Goal: Task Accomplishment & Management: Manage account settings

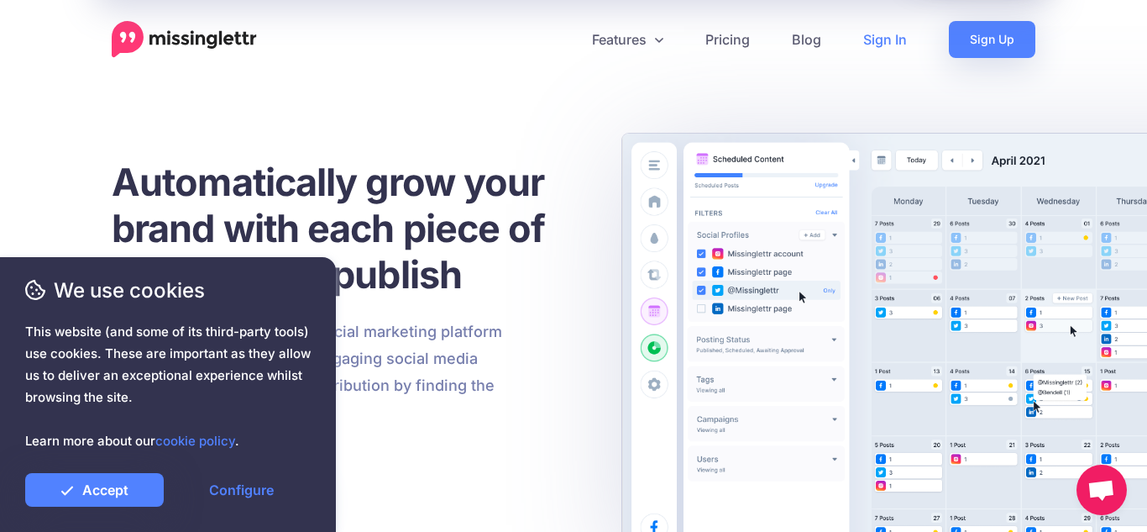
click at [893, 39] on link "Sign In" at bounding box center [885, 39] width 86 height 37
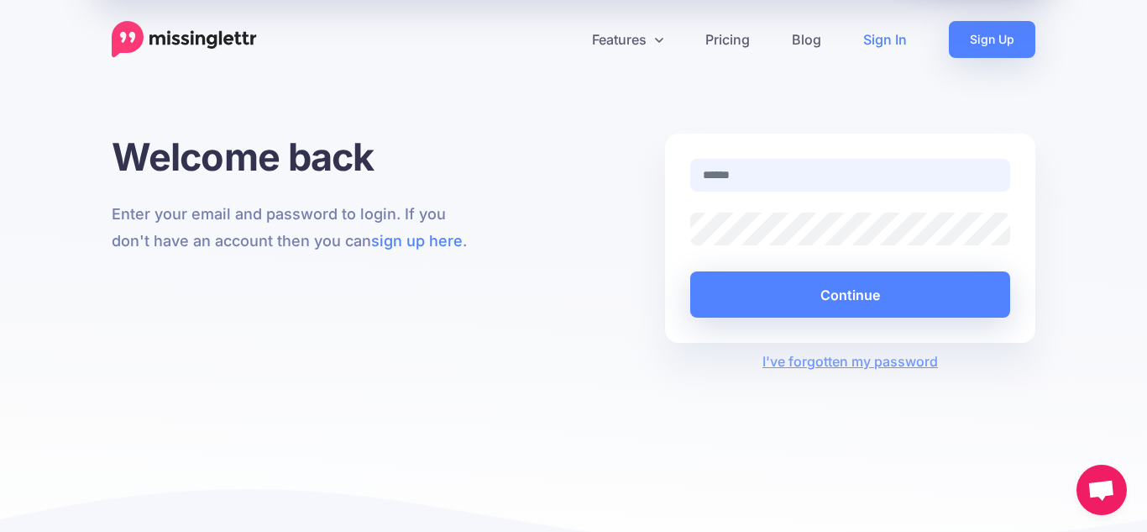
click at [789, 174] on input "text" at bounding box center [850, 175] width 320 height 33
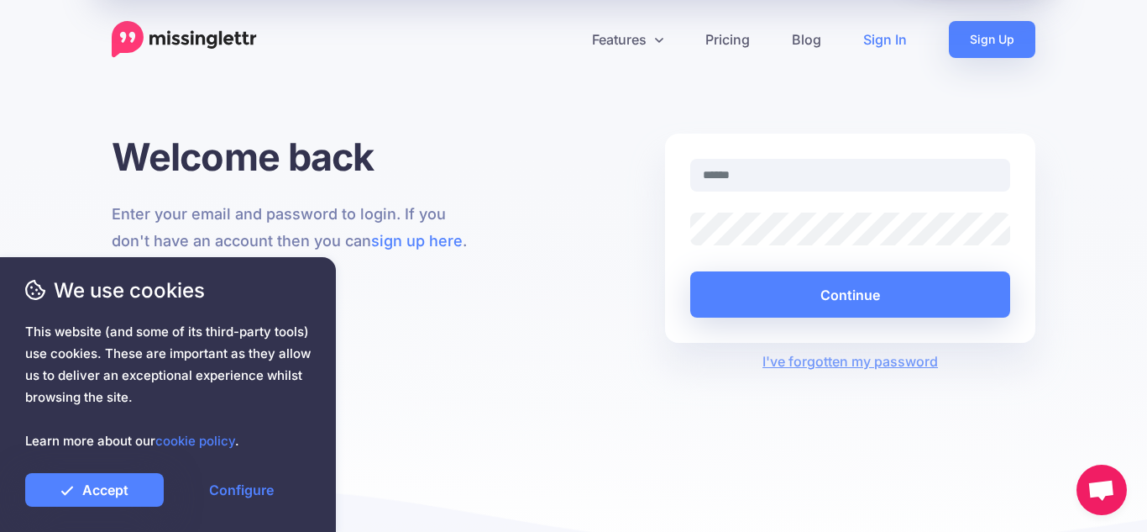
click at [808, 114] on div "Features Drip Campaigns Drive traffic on autopilot Curate" at bounding box center [573, 290] width 1147 height 581
click at [889, 39] on link "Sign In" at bounding box center [885, 39] width 86 height 37
click at [784, 175] on input "text" at bounding box center [850, 175] width 320 height 33
click at [560, 229] on div "Welcome back Enter your email and password to login. If you don't have an accou…" at bounding box center [573, 253] width 949 height 238
click at [882, 181] on input "text" at bounding box center [850, 175] width 320 height 33
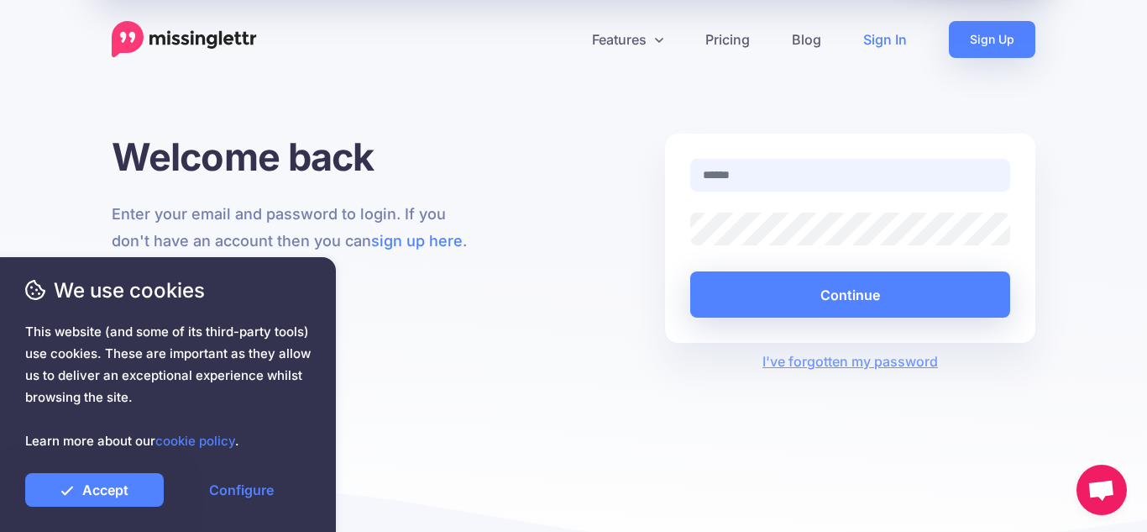
click at [745, 177] on input "text" at bounding box center [850, 175] width 320 height 33
type input "**********"
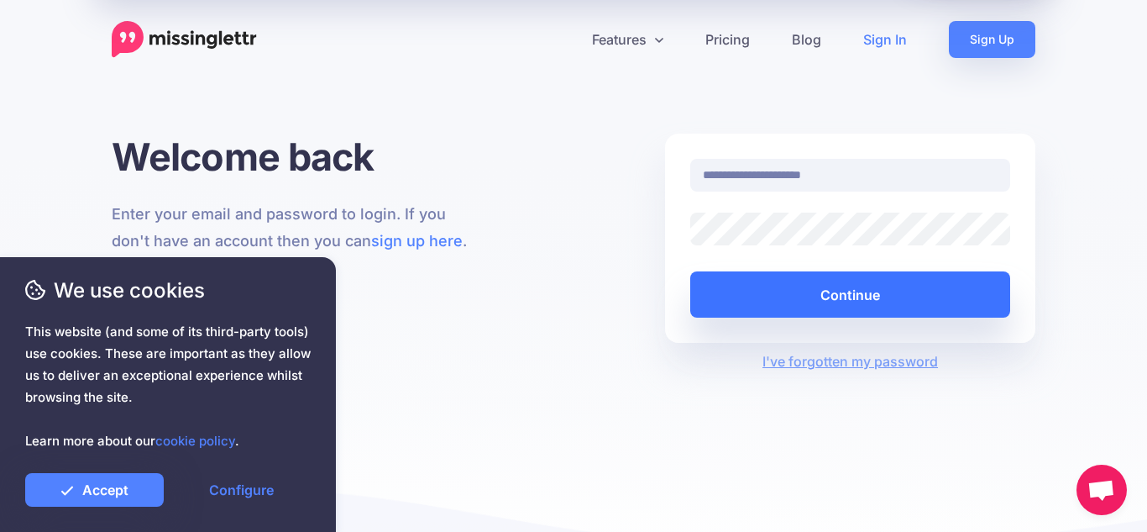
click at [835, 293] on button "Continue" at bounding box center [850, 294] width 320 height 46
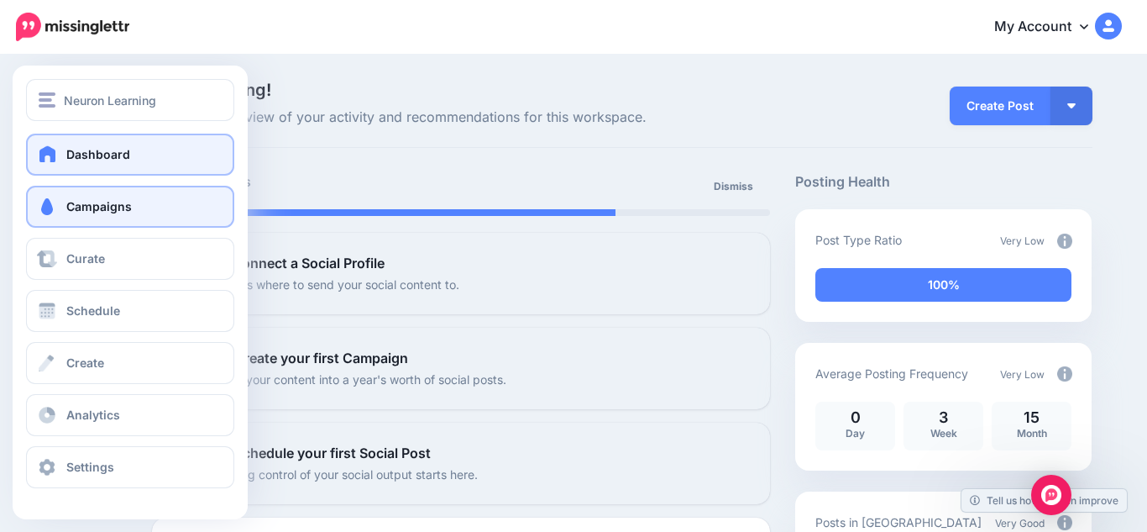
click at [93, 212] on span "Campaigns" at bounding box center [98, 206] width 65 height 14
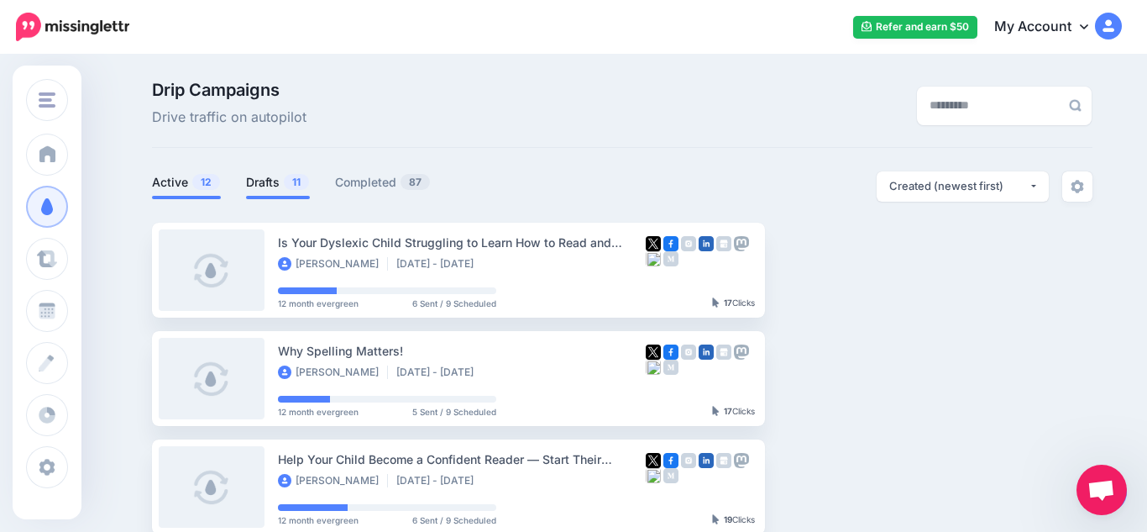
click at [287, 181] on span "11" at bounding box center [296, 182] width 25 height 16
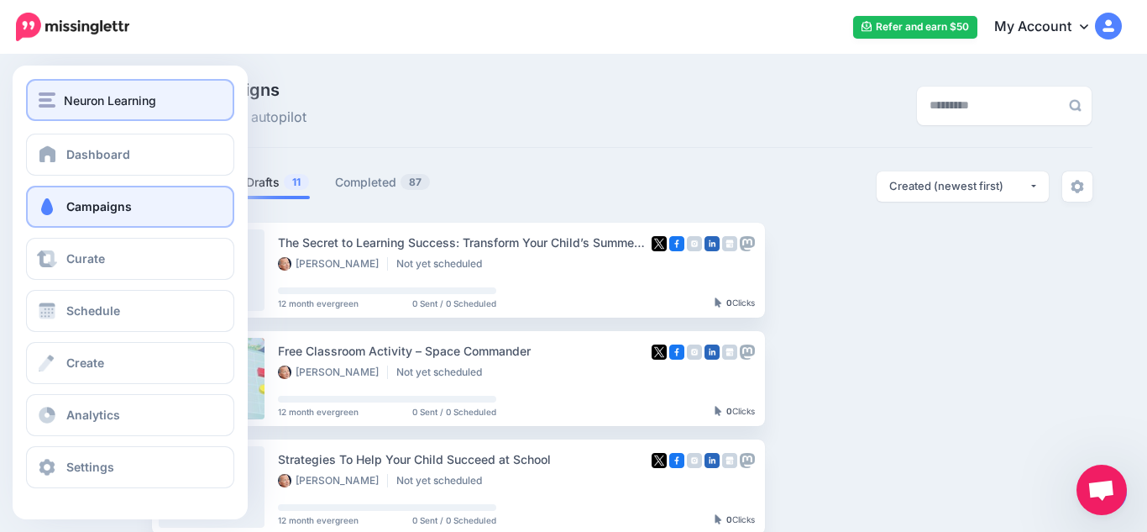
click at [113, 106] on span "Neuron Learning" at bounding box center [110, 100] width 92 height 19
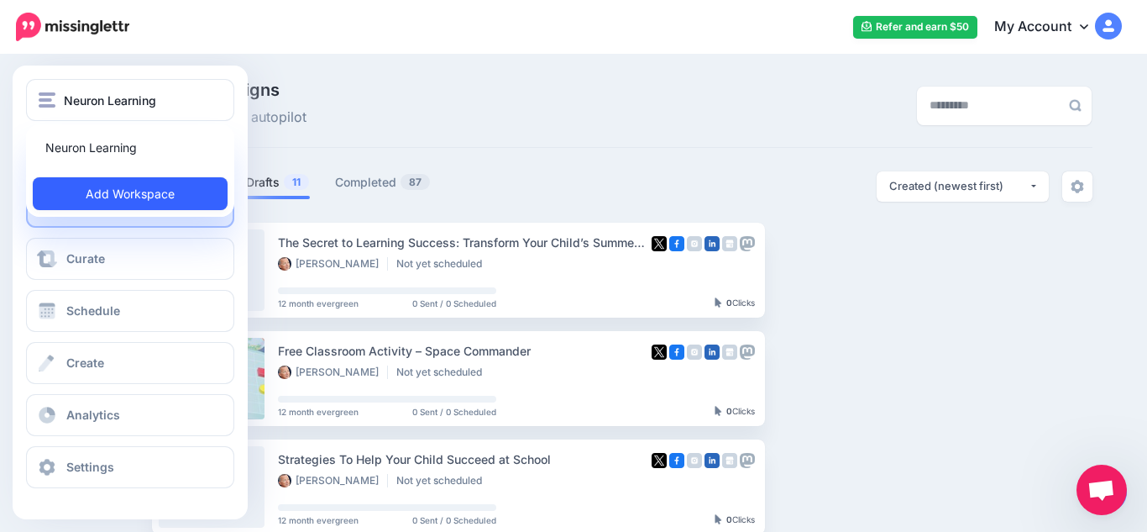
click at [135, 200] on link "Add Workspace" at bounding box center [130, 193] width 195 height 33
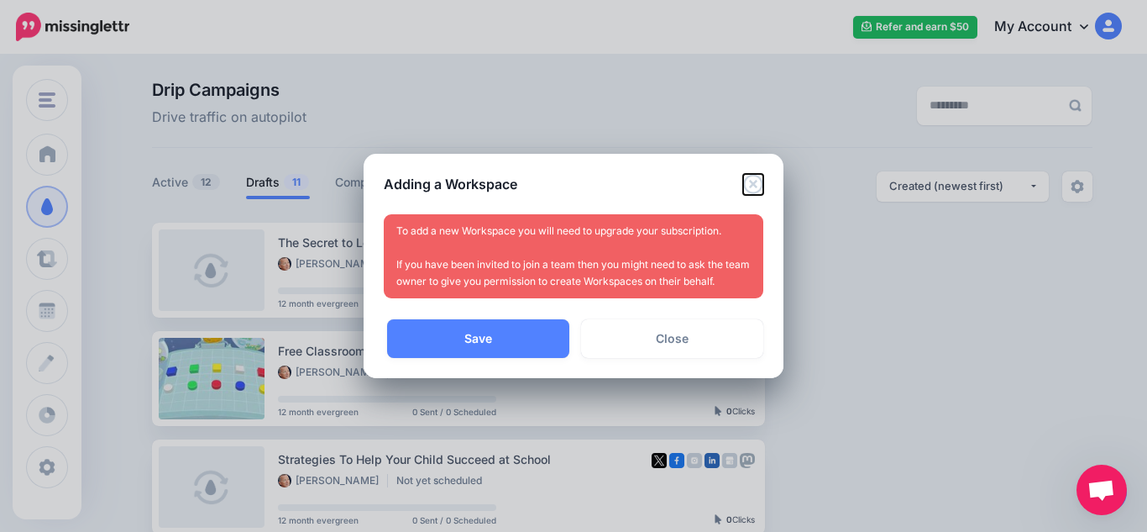
click at [755, 186] on icon "Close" at bounding box center [752, 183] width 19 height 19
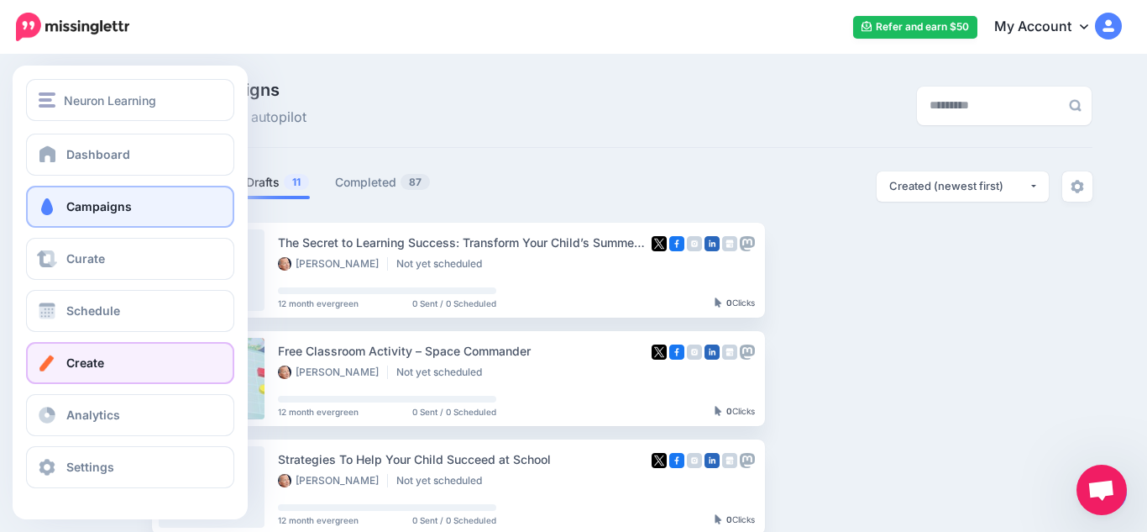
click at [99, 358] on span "Create" at bounding box center [85, 362] width 38 height 14
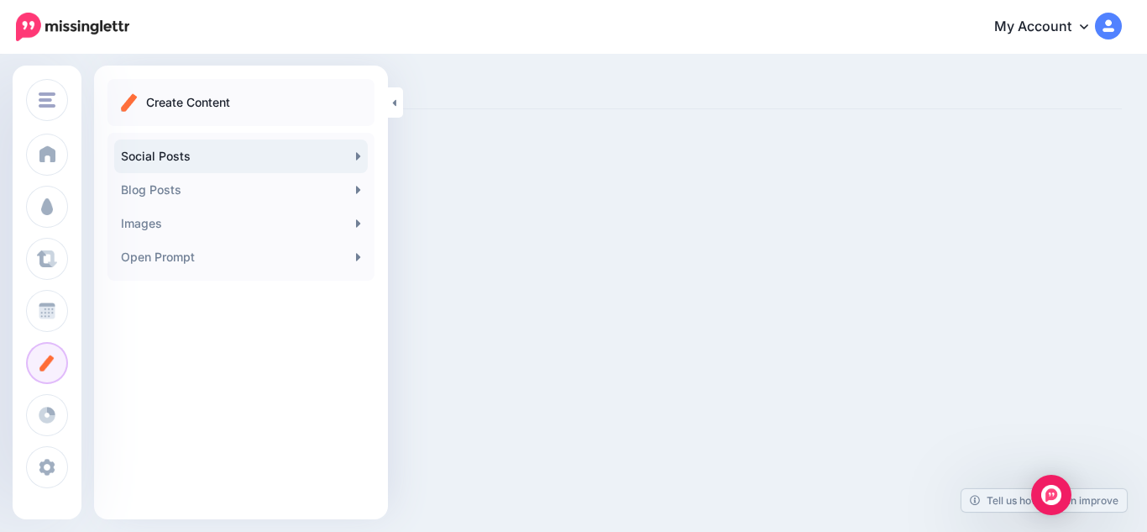
click at [188, 153] on link "Social Posts" at bounding box center [241, 156] width 254 height 34
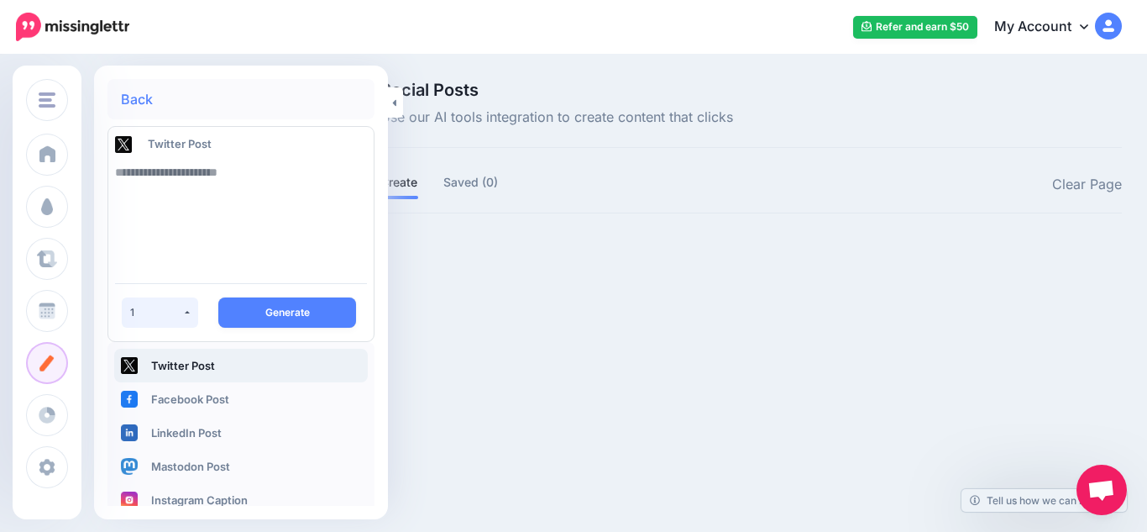
click at [189, 314] on button "1" at bounding box center [160, 312] width 76 height 30
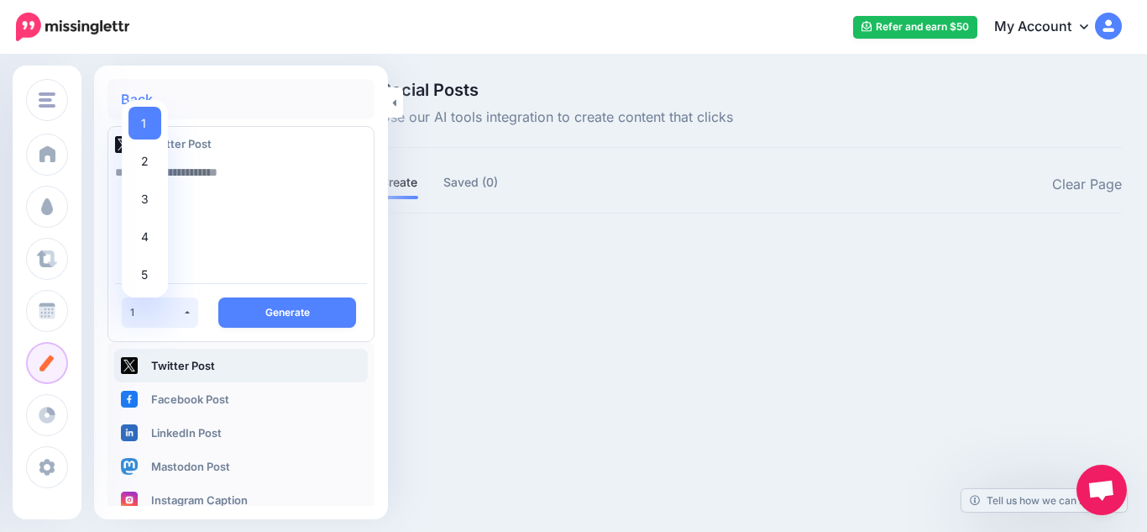
click at [189, 314] on button "1" at bounding box center [160, 312] width 76 height 30
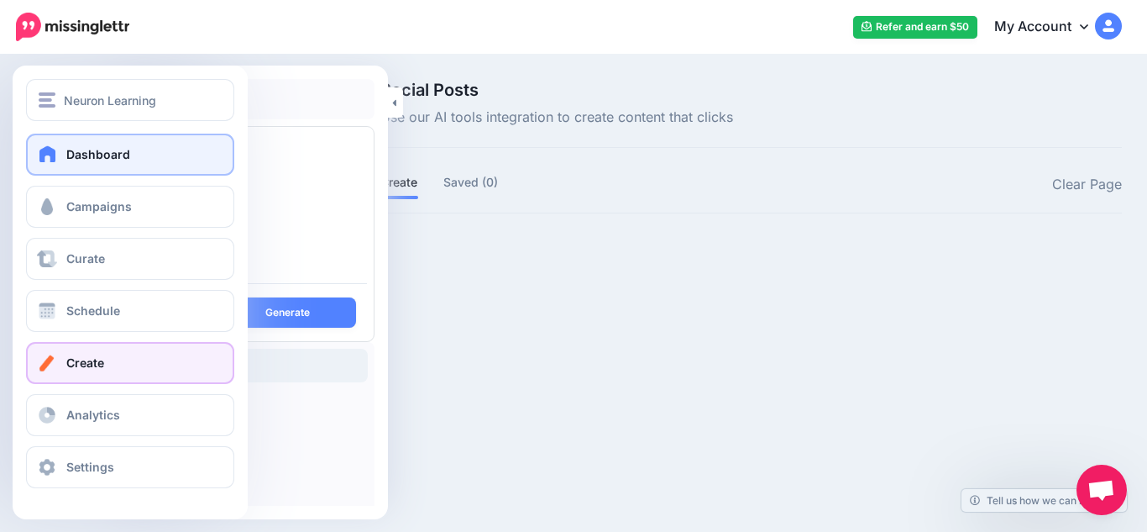
click at [76, 154] on span "Dashboard" at bounding box center [98, 154] width 64 height 14
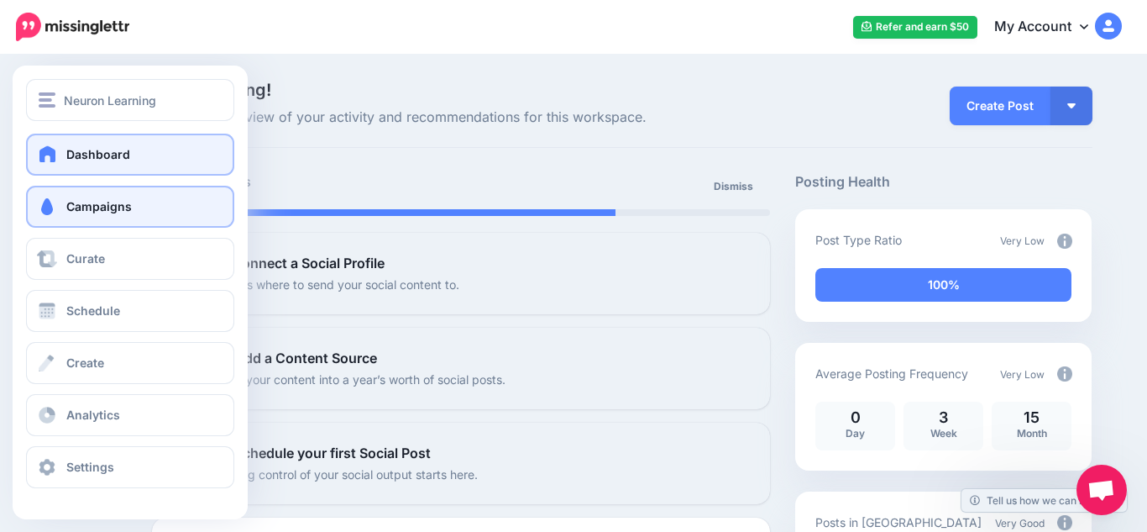
click at [102, 217] on link "Campaigns" at bounding box center [130, 207] width 208 height 42
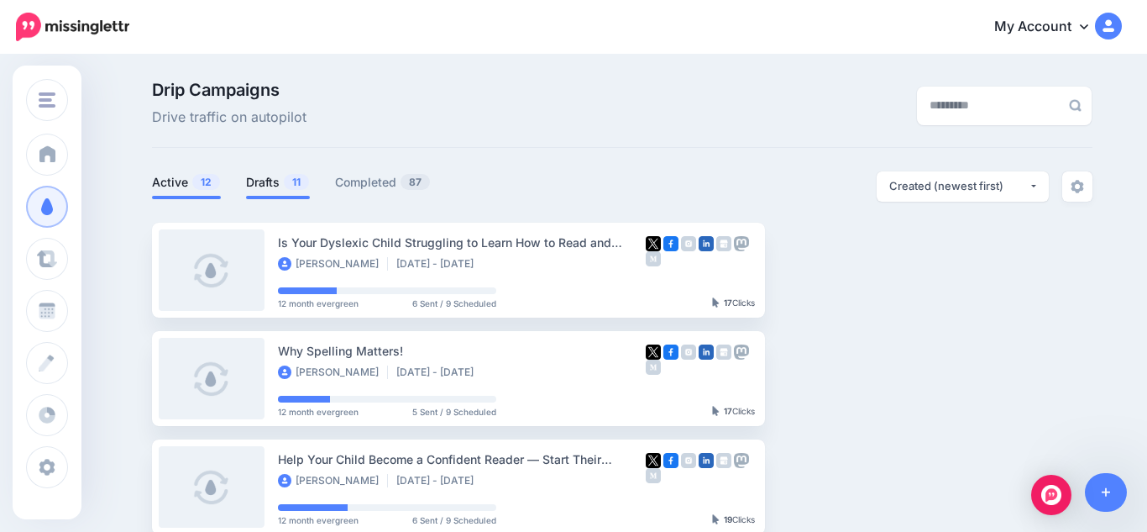
click at [279, 188] on link "Drafts 11" at bounding box center [278, 182] width 64 height 20
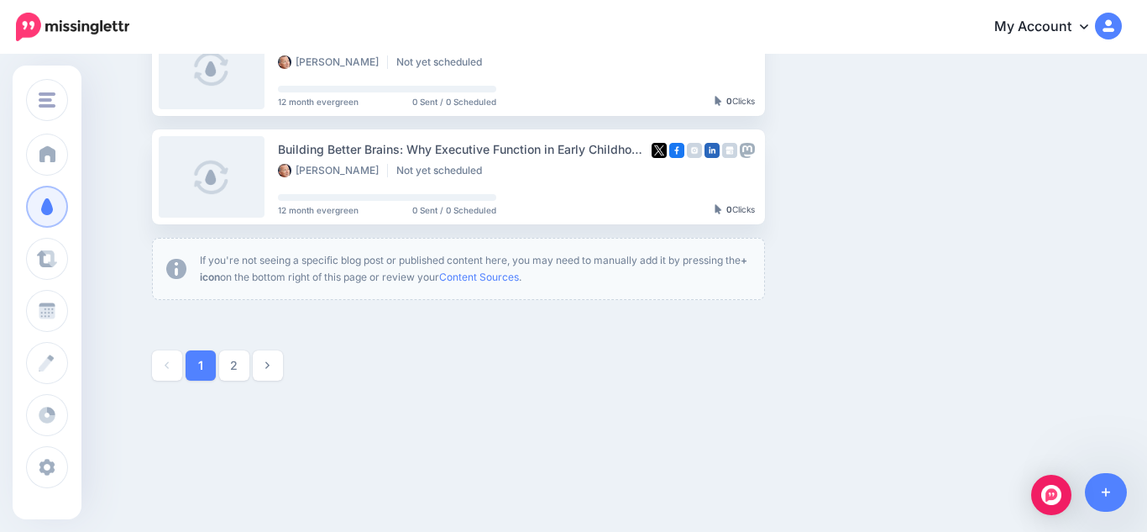
scroll to position [1086, 0]
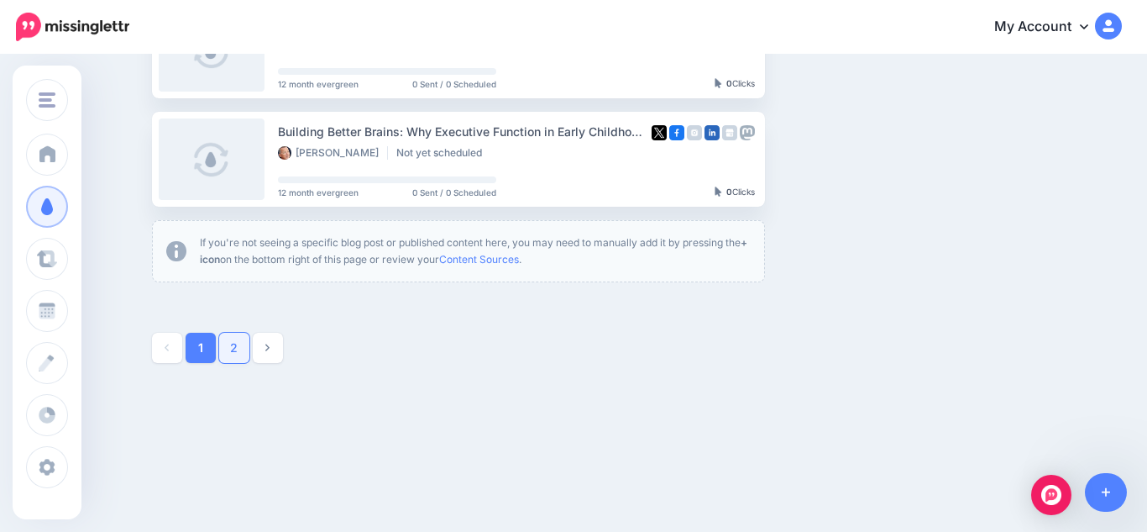
click at [239, 359] on link "2" at bounding box center [234, 348] width 30 height 30
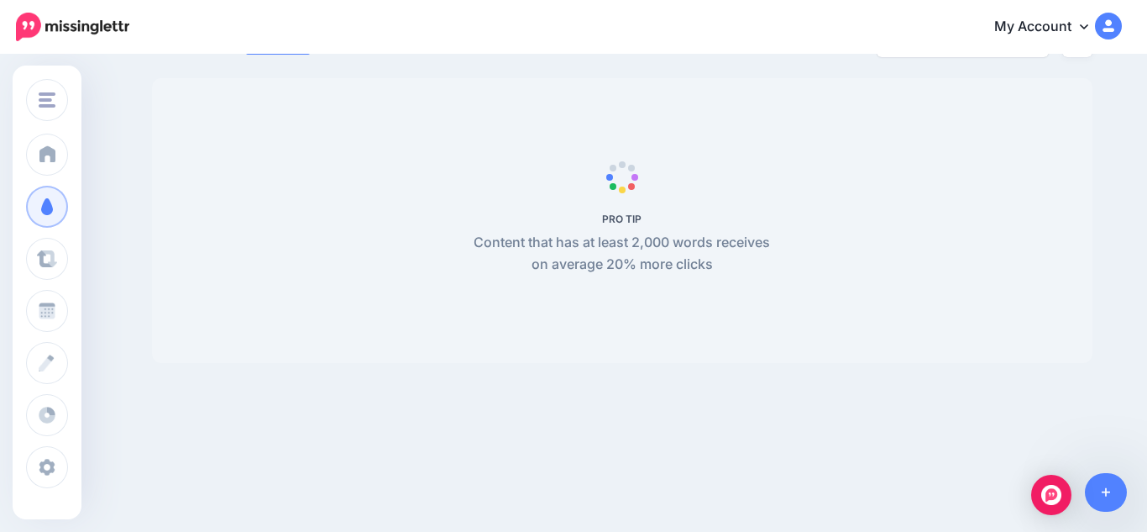
scroll to position [111, 0]
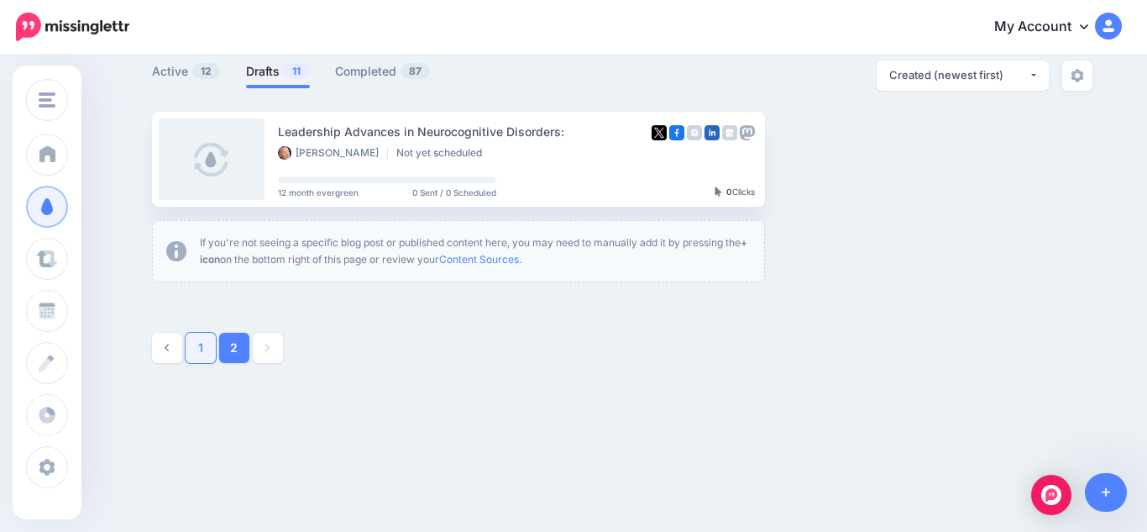
click at [206, 348] on link "1" at bounding box center [201, 348] width 30 height 30
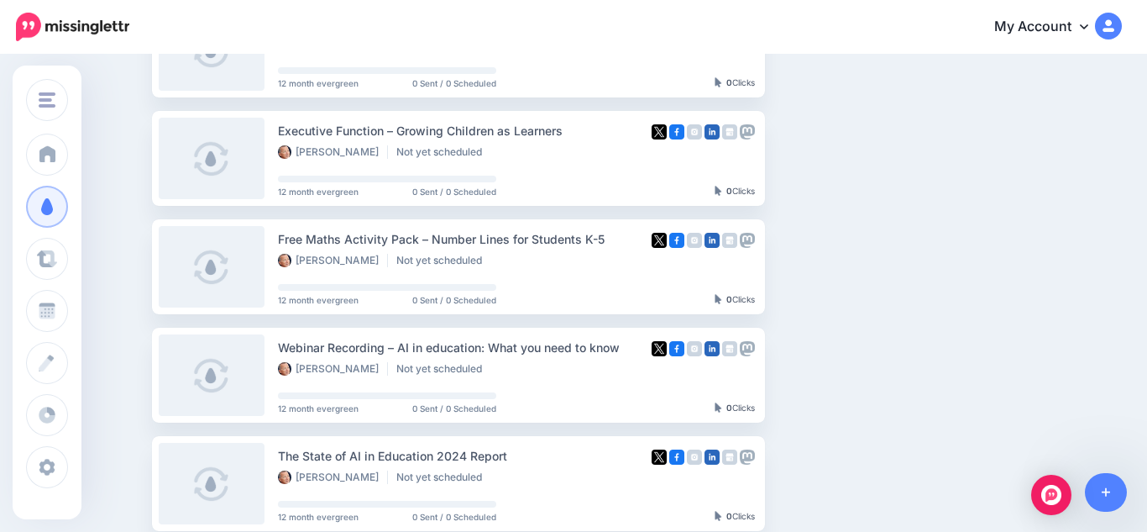
scroll to position [480, 0]
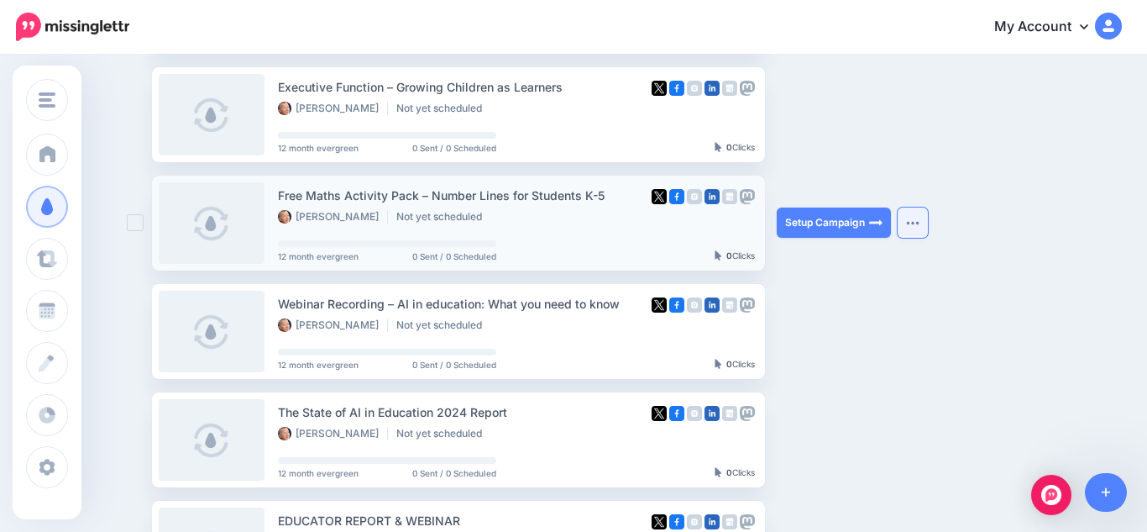
click at [917, 232] on button "button" at bounding box center [913, 222] width 30 height 30
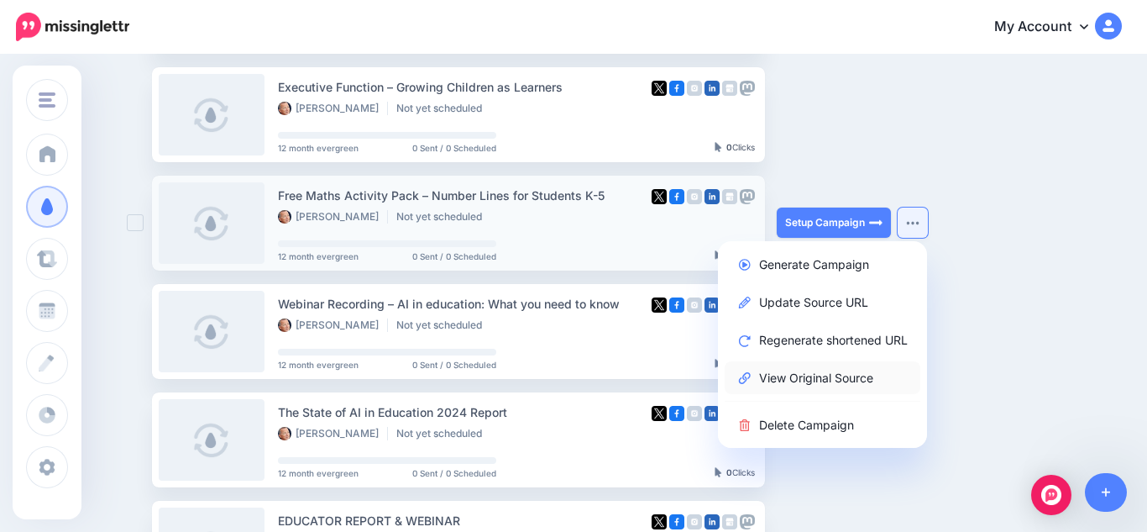
click at [819, 380] on link "View Original Source" at bounding box center [823, 377] width 196 height 33
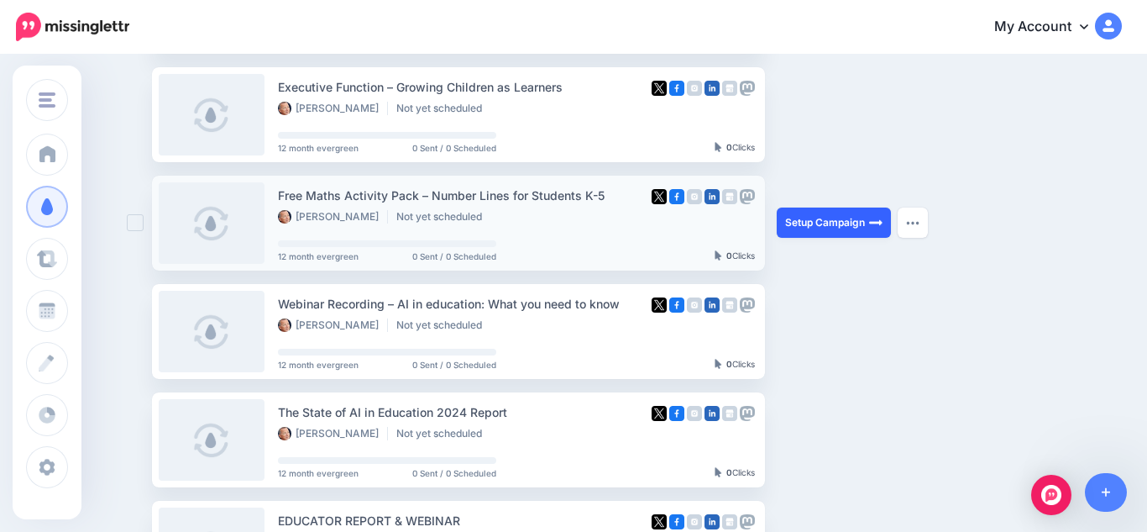
click at [820, 217] on link "Setup Campaign" at bounding box center [834, 222] width 114 height 30
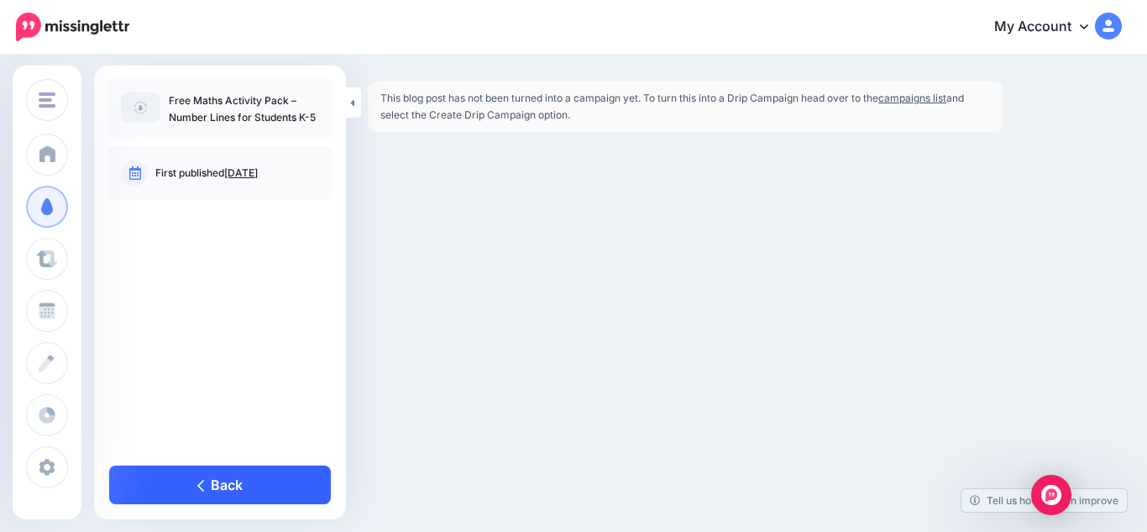
click at [198, 500] on link "Back" at bounding box center [220, 484] width 222 height 39
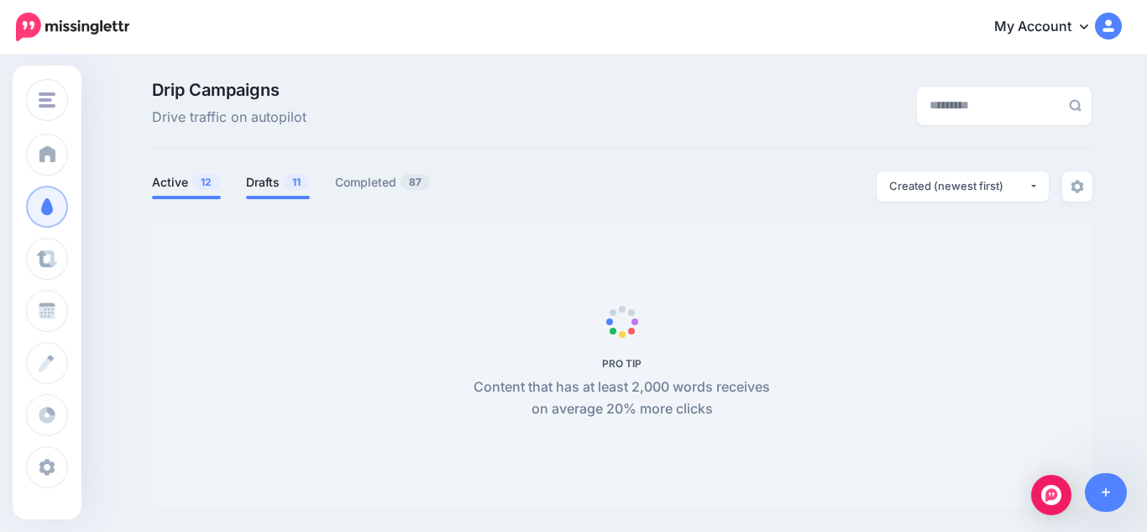
click at [280, 183] on link "Drafts 11" at bounding box center [278, 182] width 64 height 20
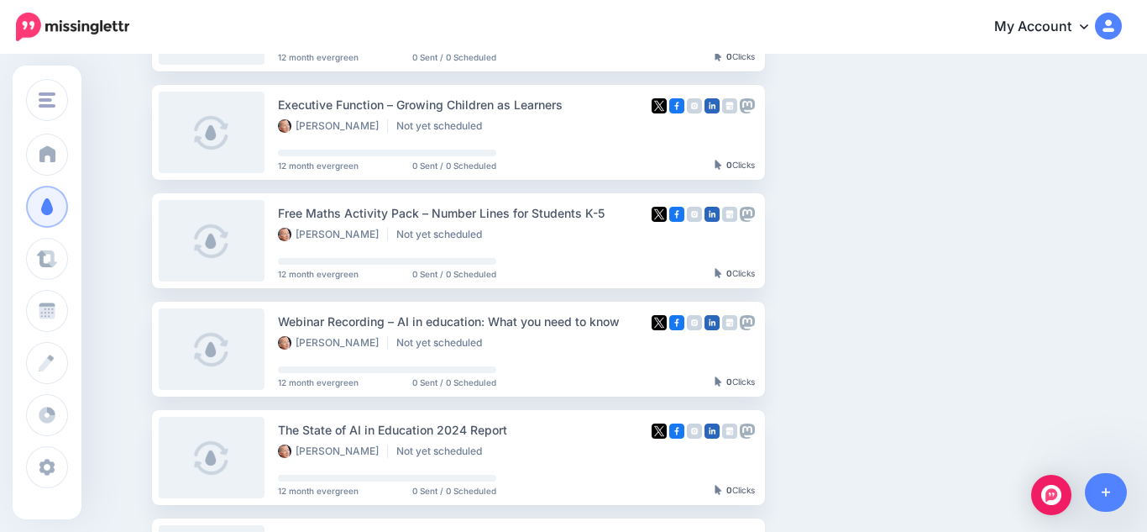
scroll to position [470, 0]
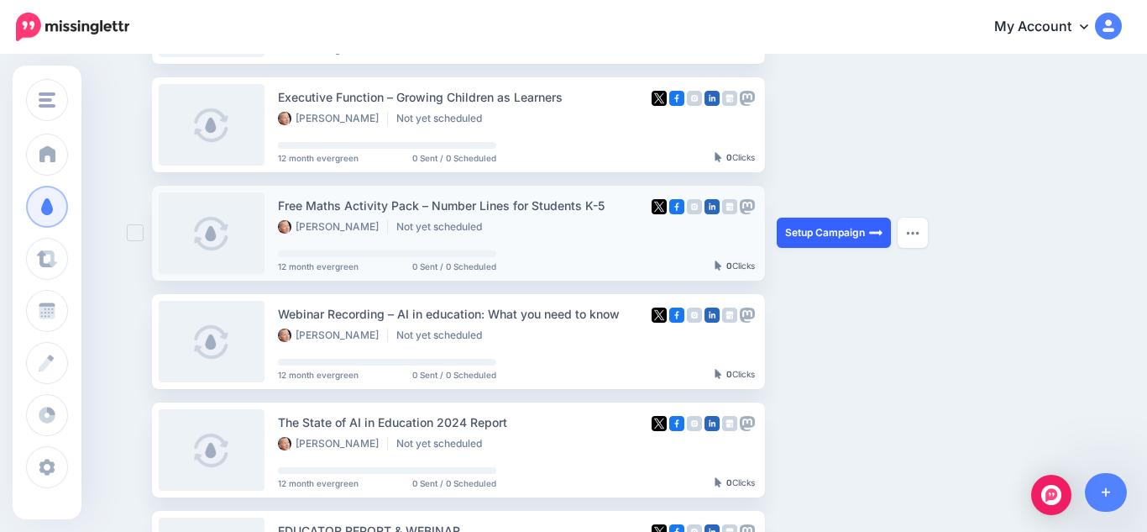
click at [846, 230] on link "Setup Campaign" at bounding box center [834, 232] width 114 height 30
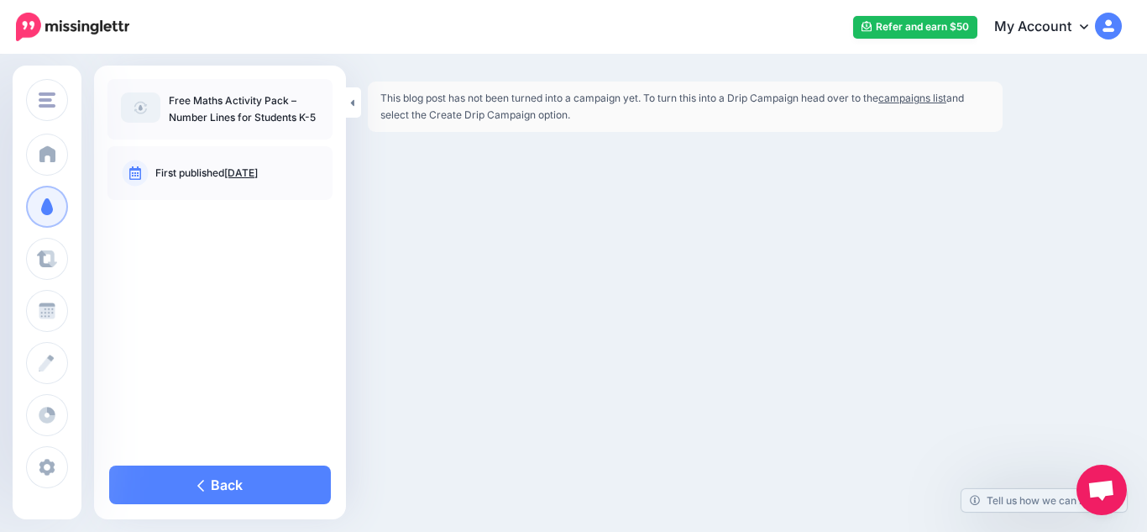
click at [936, 97] on link "campaigns list" at bounding box center [912, 98] width 68 height 13
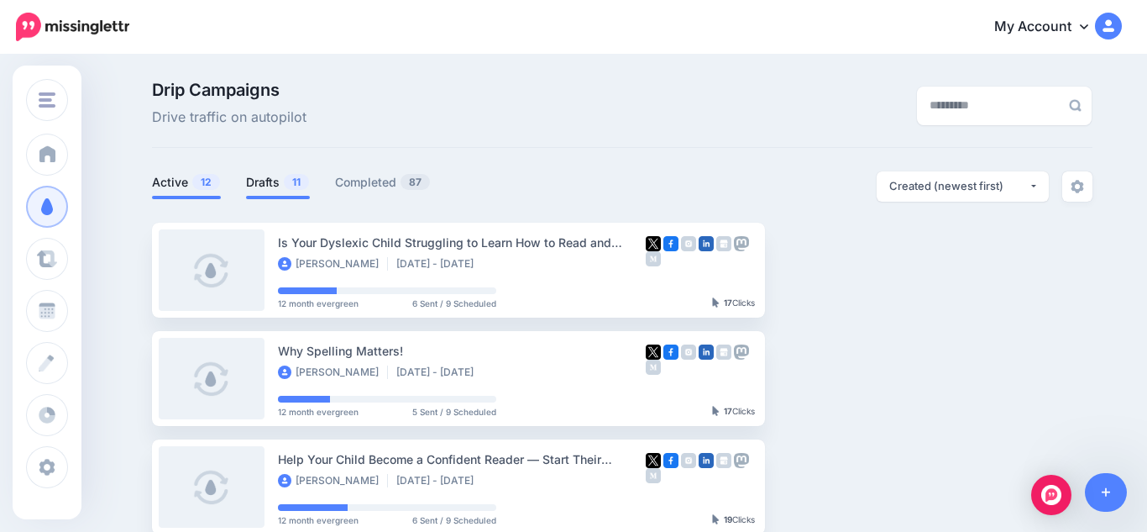
click at [249, 181] on link "Drafts 11" at bounding box center [278, 182] width 64 height 20
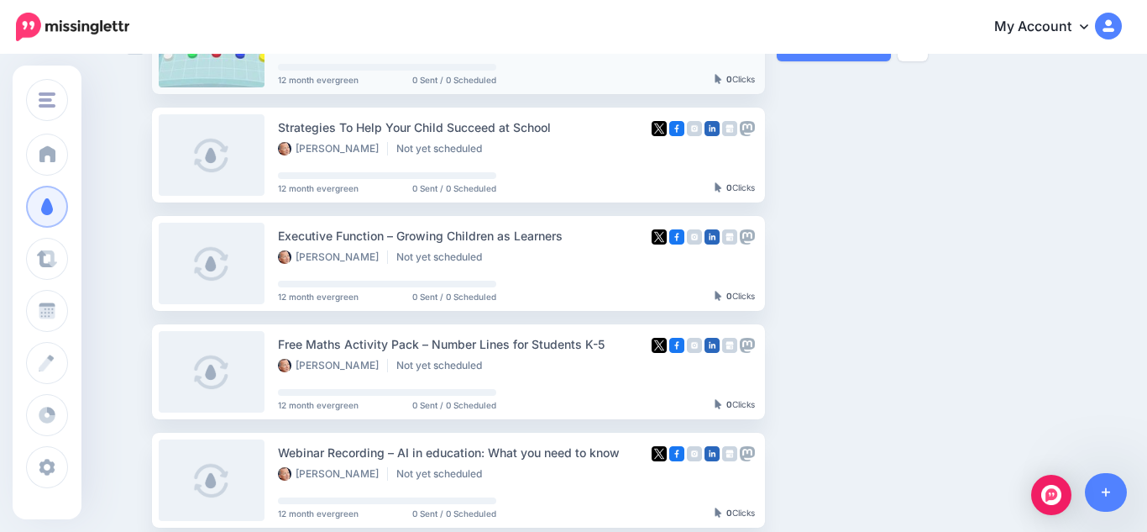
scroll to position [336, 0]
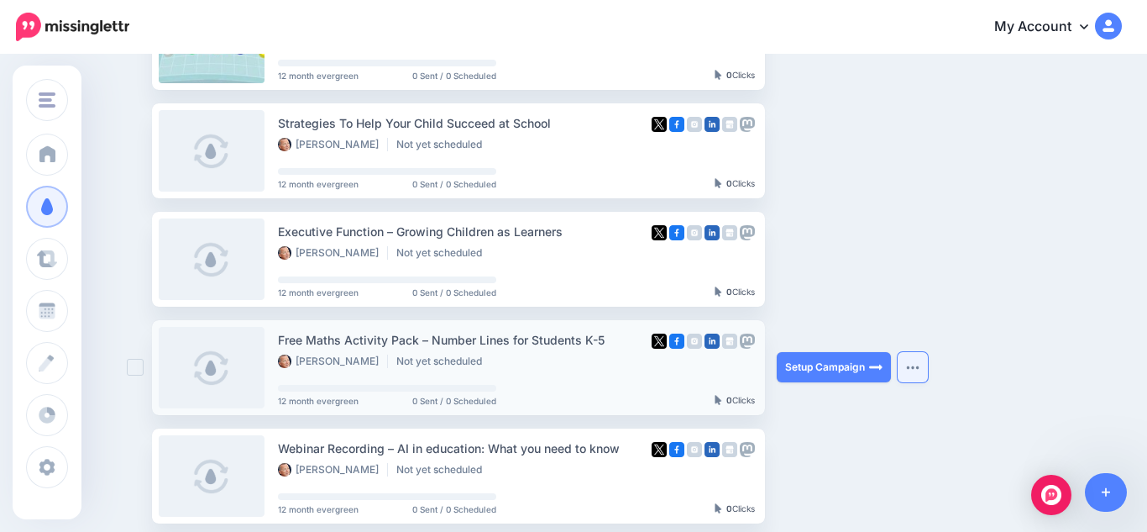
click at [914, 371] on button "button" at bounding box center [913, 367] width 30 height 30
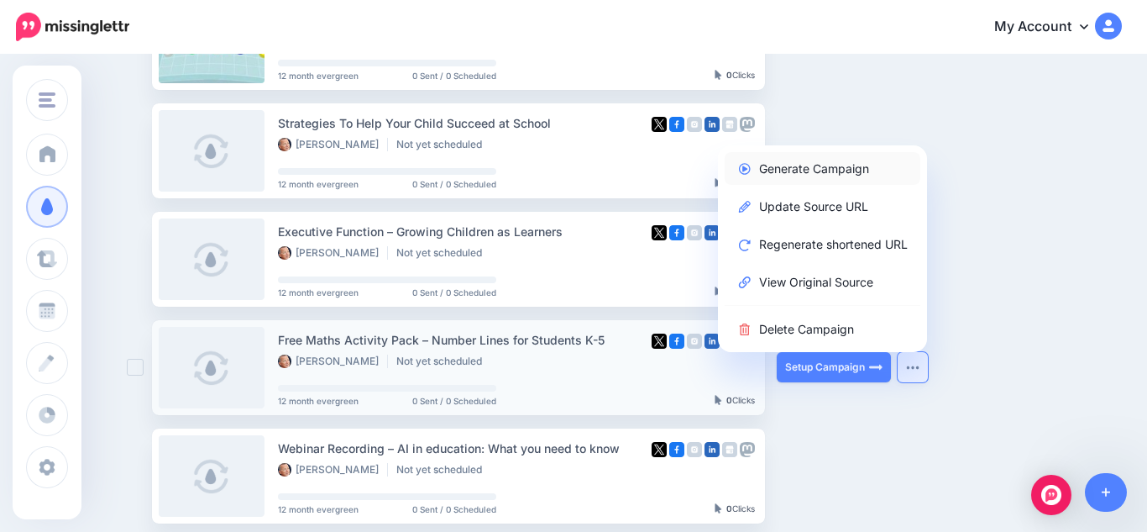
click at [830, 181] on link "Generate Campaign" at bounding box center [823, 168] width 196 height 33
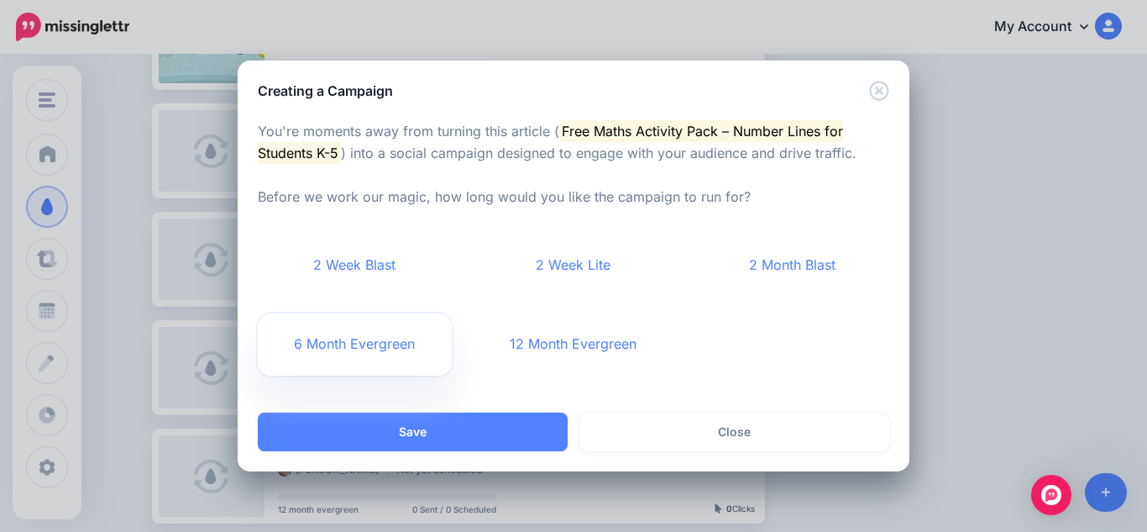
click at [362, 338] on link "6 Month Evergreen" at bounding box center [355, 344] width 194 height 62
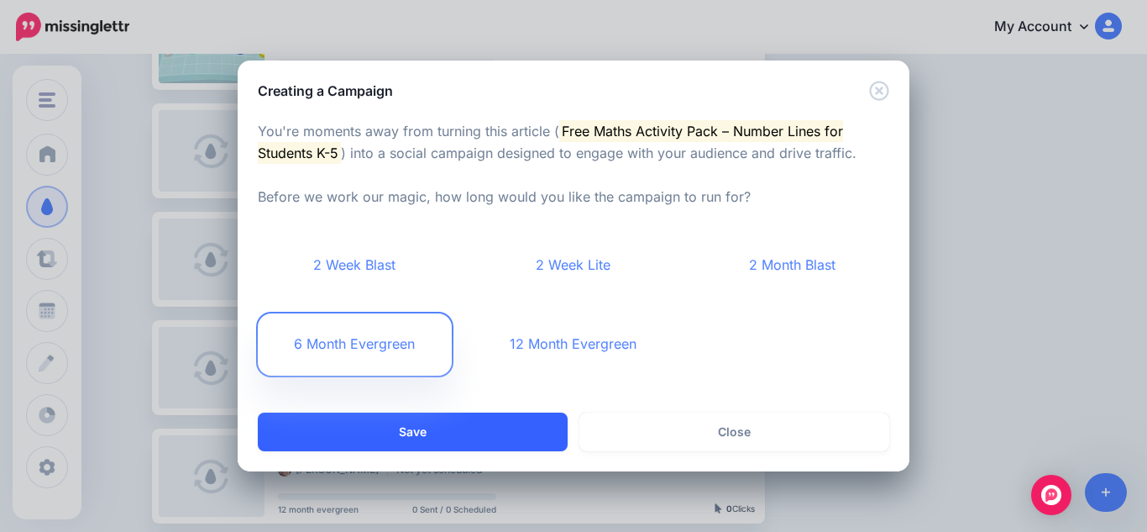
click at [396, 437] on button "Save" at bounding box center [413, 431] width 310 height 39
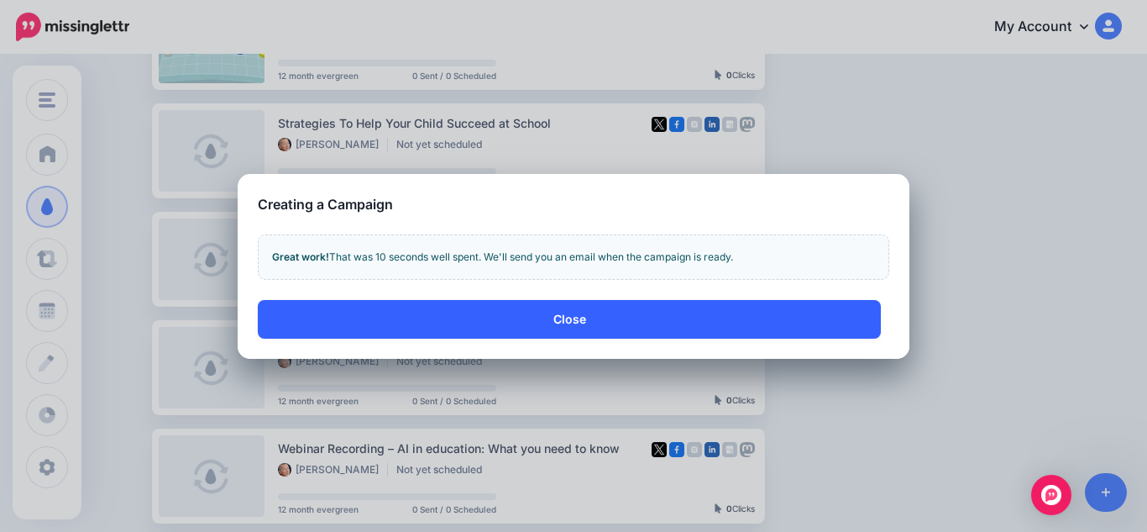
click at [576, 333] on button "Close" at bounding box center [569, 319] width 623 height 39
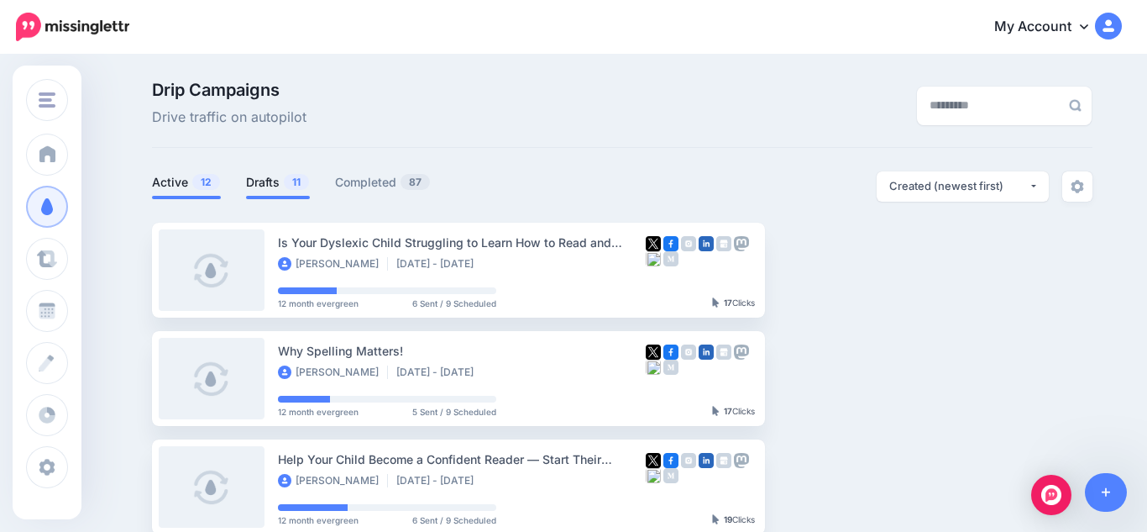
click at [276, 183] on link "Drafts 11" at bounding box center [278, 182] width 64 height 20
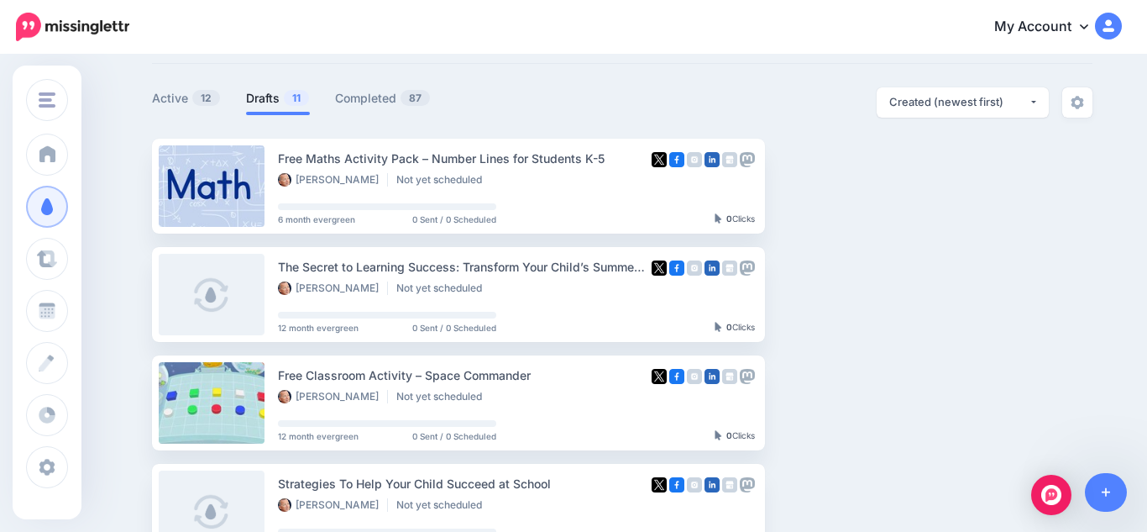
scroll to position [67, 0]
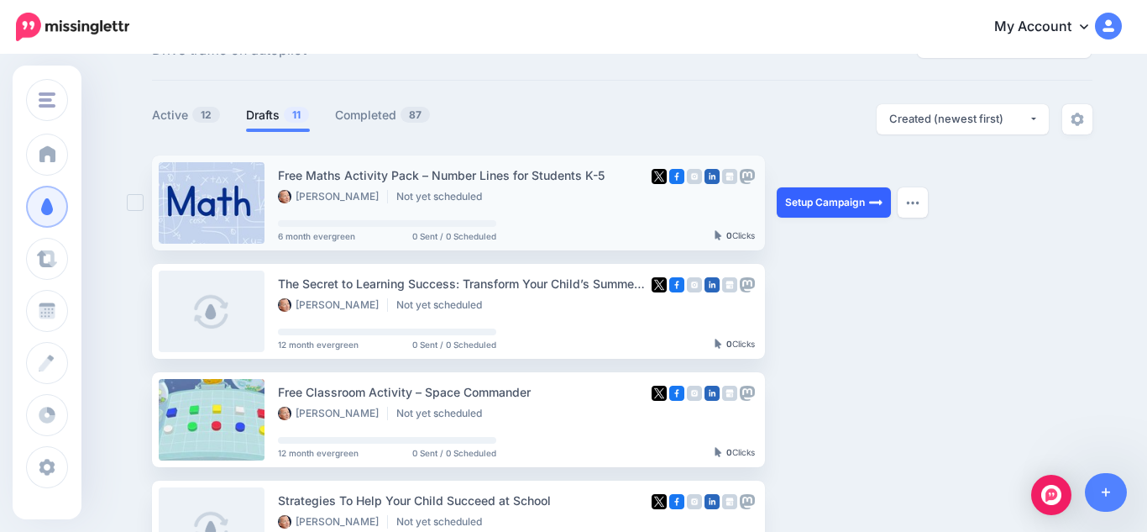
click at [831, 203] on link "Setup Campaign" at bounding box center [834, 202] width 114 height 30
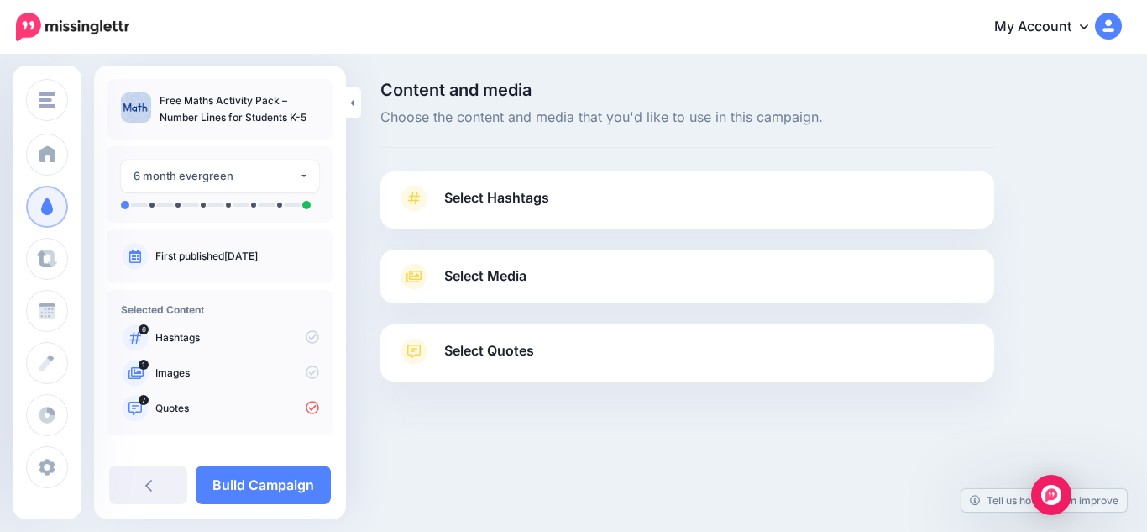
click at [461, 199] on span "Select Hashtags" at bounding box center [496, 197] width 105 height 23
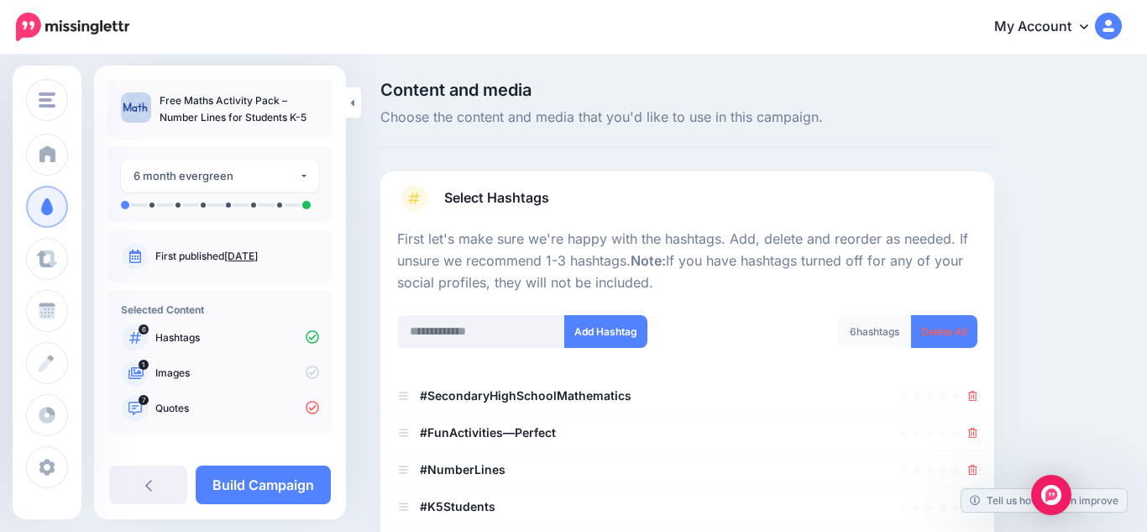
click at [992, 343] on div "Select Hashtags First let's make sure we're happy with the hashtags. Add, delet…" at bounding box center [687, 384] width 614 height 427
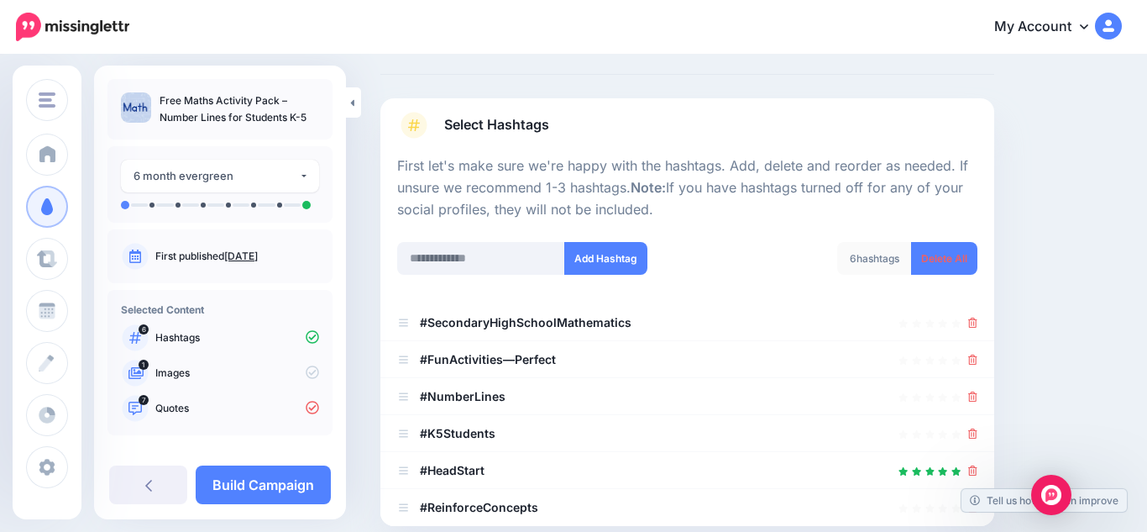
scroll to position [202, 0]
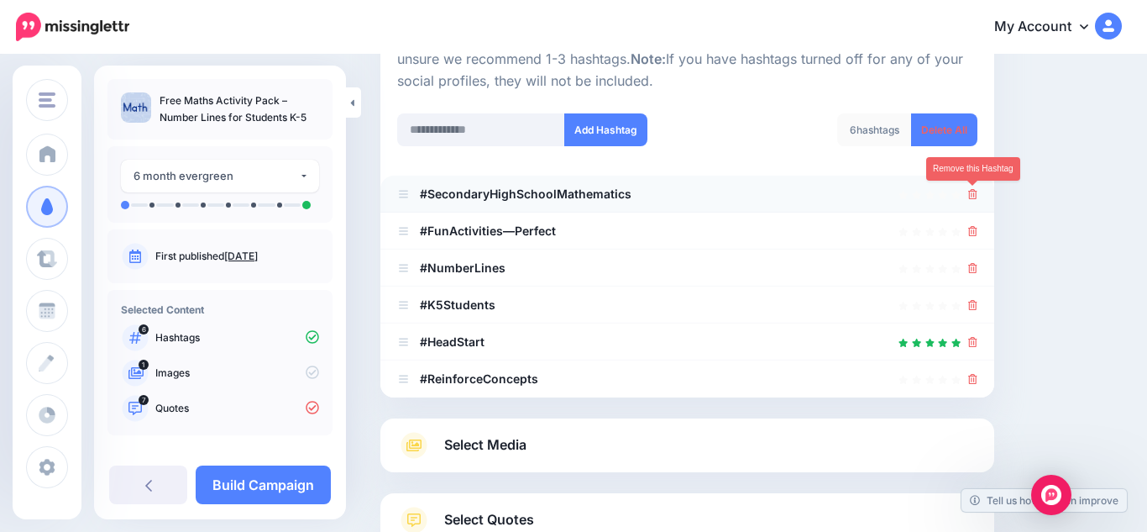
click at [969, 195] on icon at bounding box center [972, 194] width 9 height 10
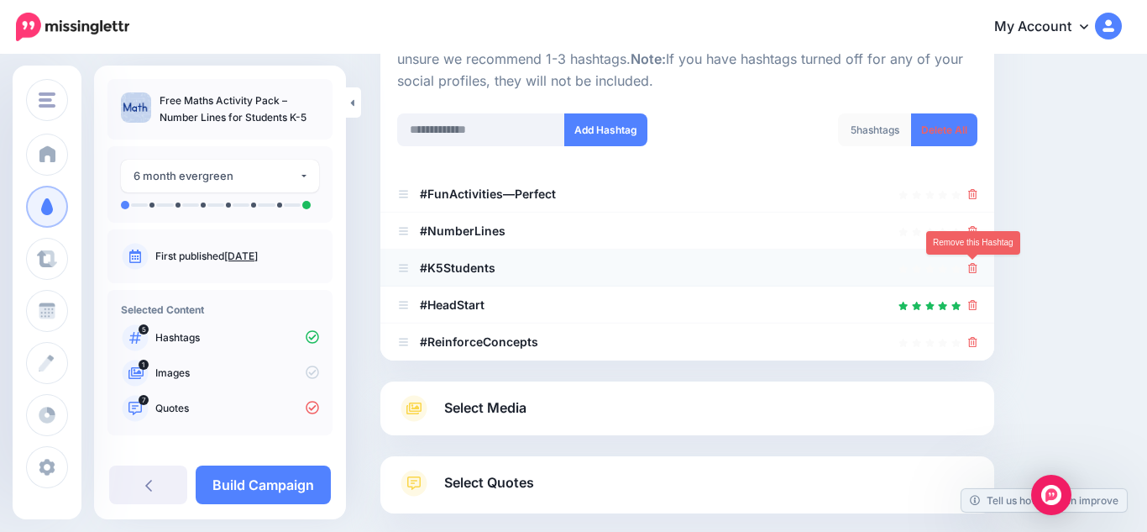
click at [972, 267] on icon at bounding box center [972, 268] width 9 height 10
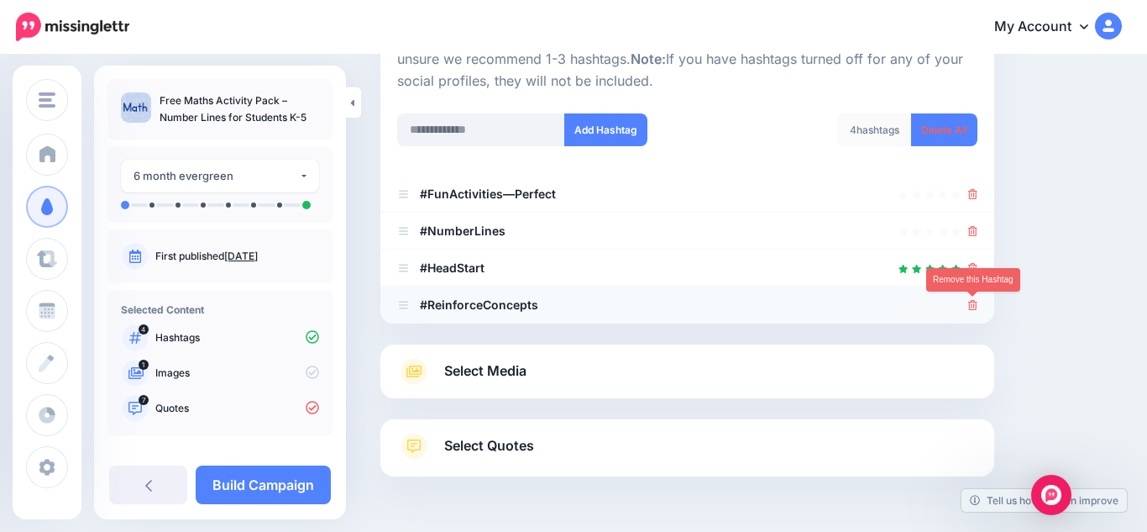
click at [971, 307] on icon at bounding box center [972, 305] width 9 height 10
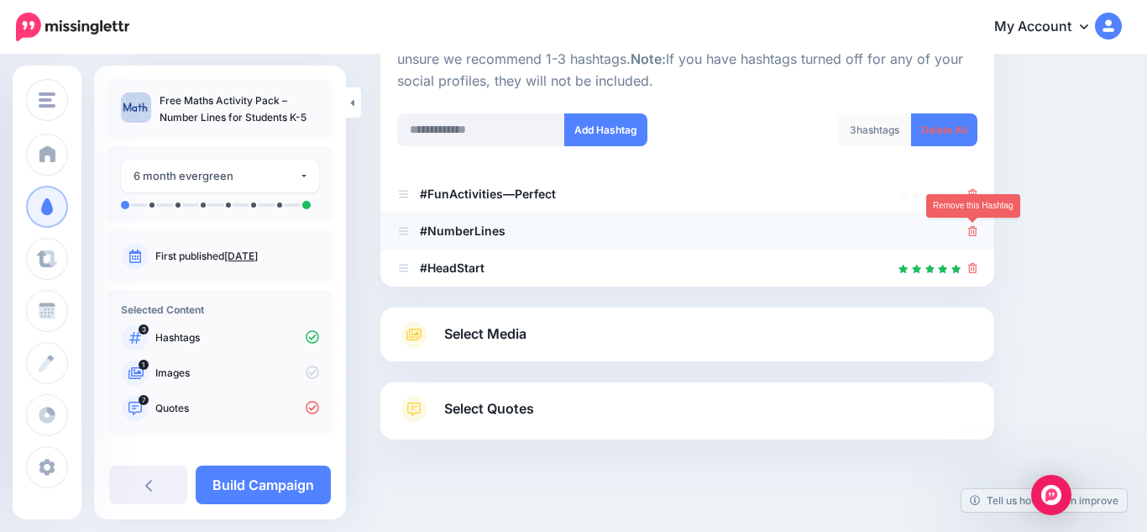
click at [974, 234] on icon at bounding box center [972, 231] width 9 height 10
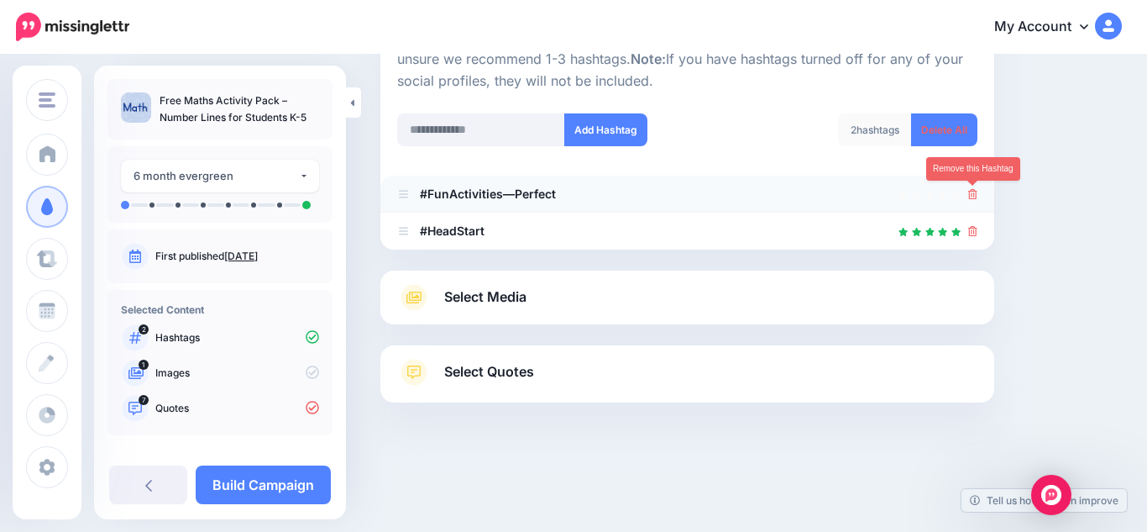
click at [968, 197] on icon at bounding box center [972, 194] width 9 height 10
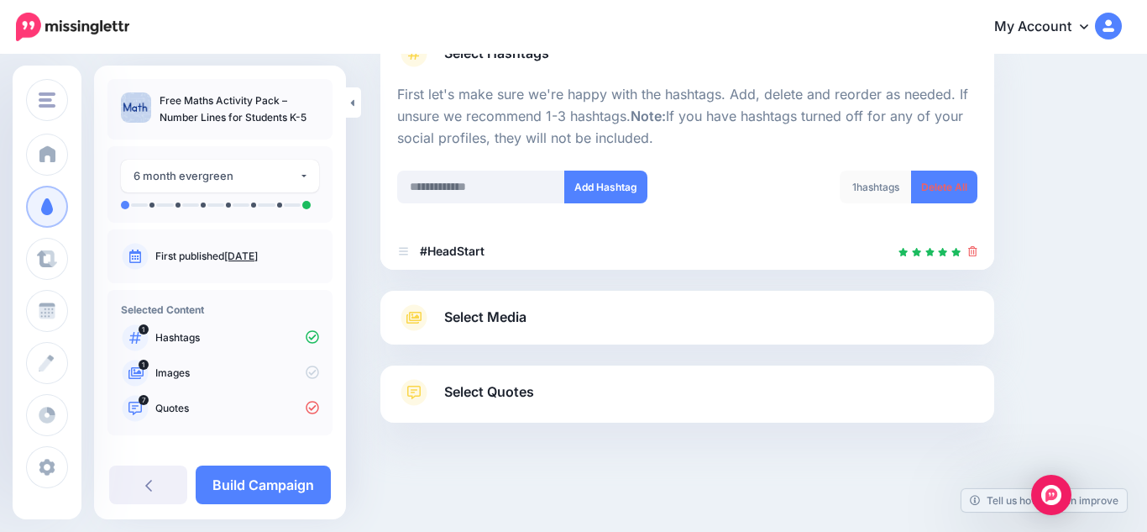
scroll to position [144, 0]
click at [542, 186] on input "text" at bounding box center [481, 186] width 168 height 33
click at [457, 186] on input "**" at bounding box center [481, 186] width 168 height 33
type input "*"
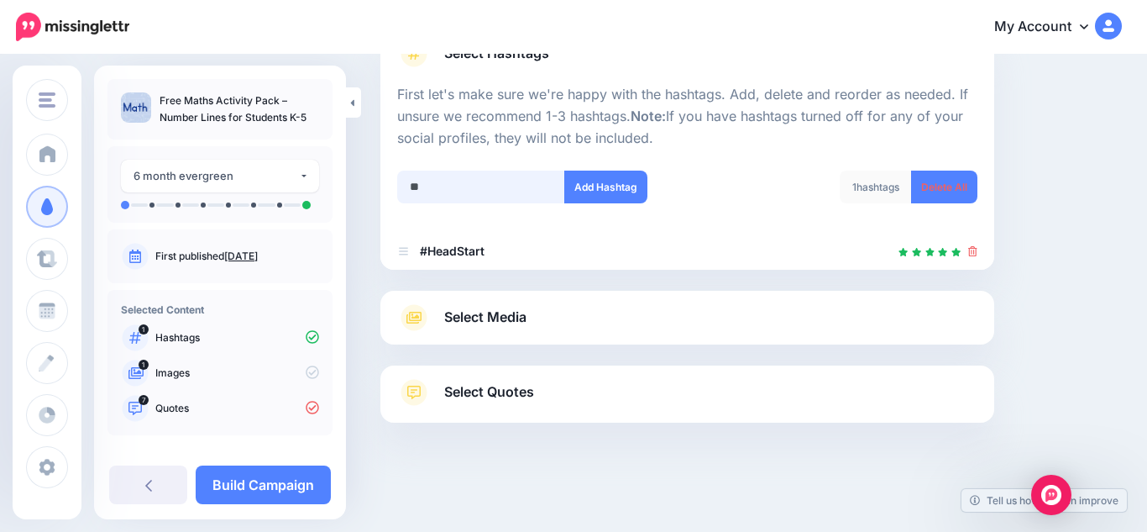
type input "*"
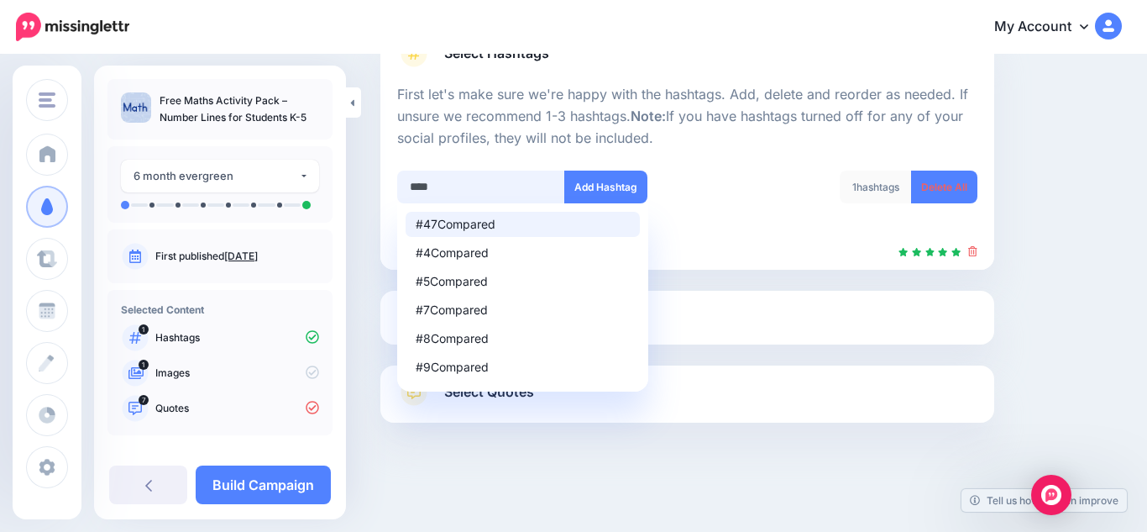
click at [492, 186] on input "****" at bounding box center [481, 186] width 168 height 33
type input "*"
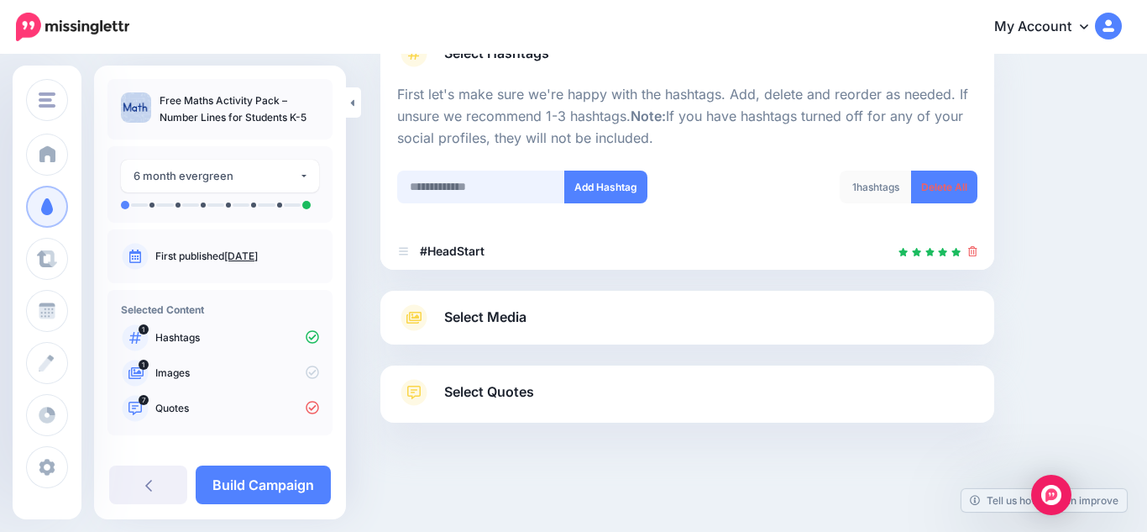
click at [548, 191] on input "text" at bounding box center [481, 186] width 168 height 33
paste input "**********"
drag, startPoint x: 554, startPoint y: 186, endPoint x: 506, endPoint y: 188, distance: 47.9
click at [506, 188] on input "**********" at bounding box center [481, 186] width 168 height 33
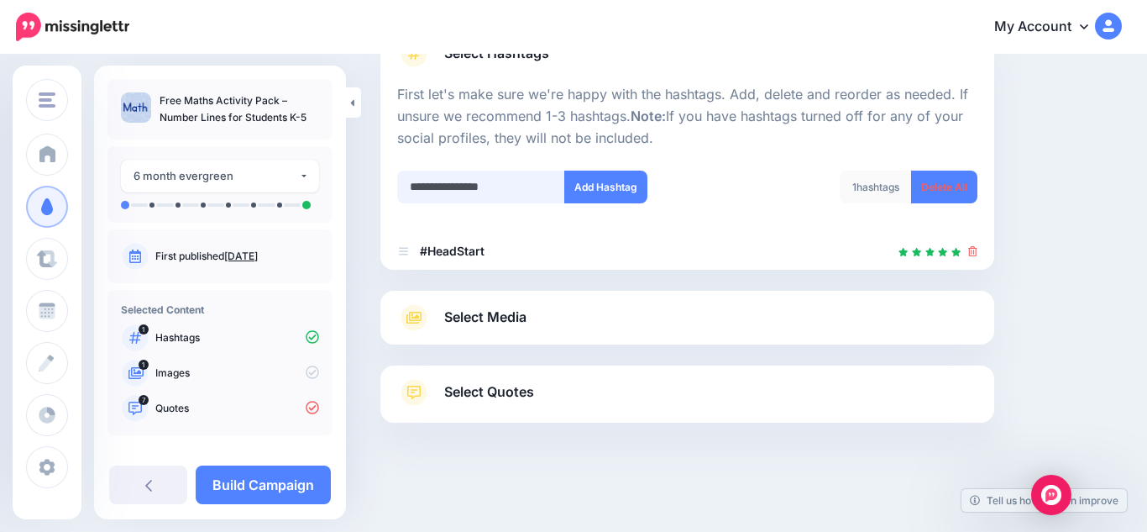
click at [505, 190] on input "**********" at bounding box center [481, 186] width 168 height 33
type input "**********"
click at [610, 187] on button "Add Hashtag" at bounding box center [605, 186] width 83 height 33
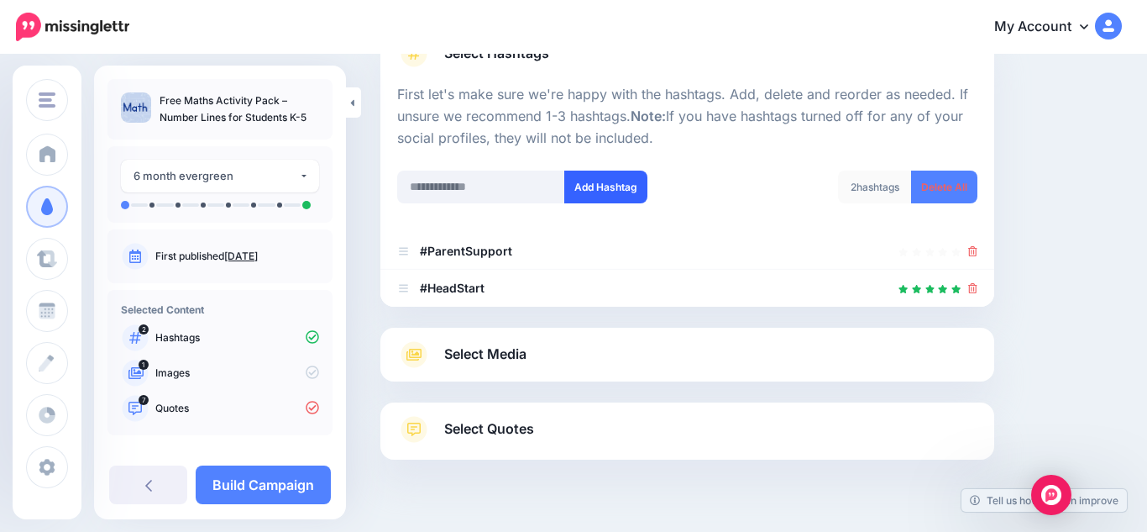
scroll to position [181, 0]
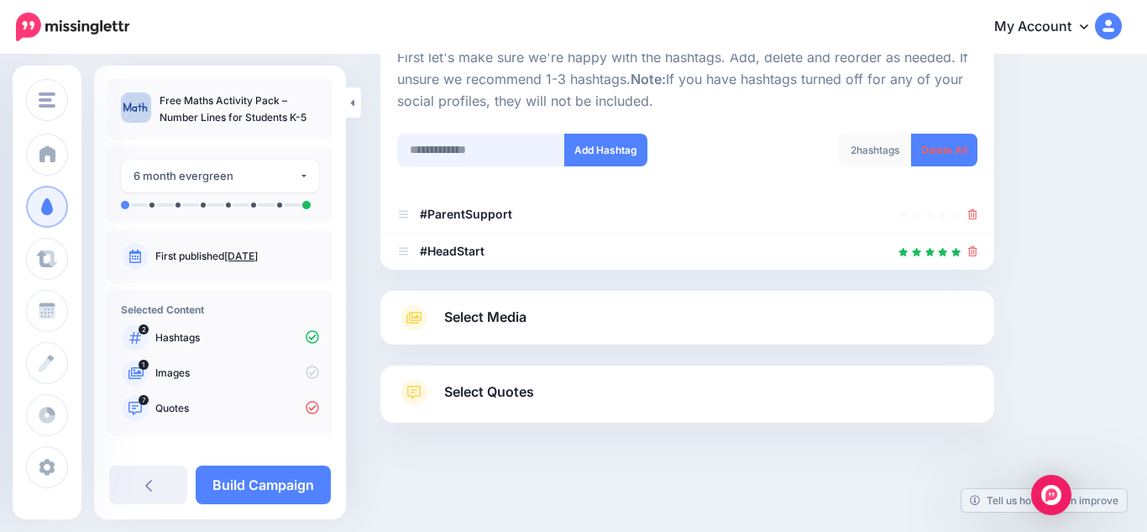
click at [525, 161] on input "text" at bounding box center [481, 150] width 168 height 33
paste input "**********"
drag, startPoint x: 555, startPoint y: 154, endPoint x: 452, endPoint y: 149, distance: 103.4
click at [452, 149] on input "**********" at bounding box center [481, 150] width 168 height 33
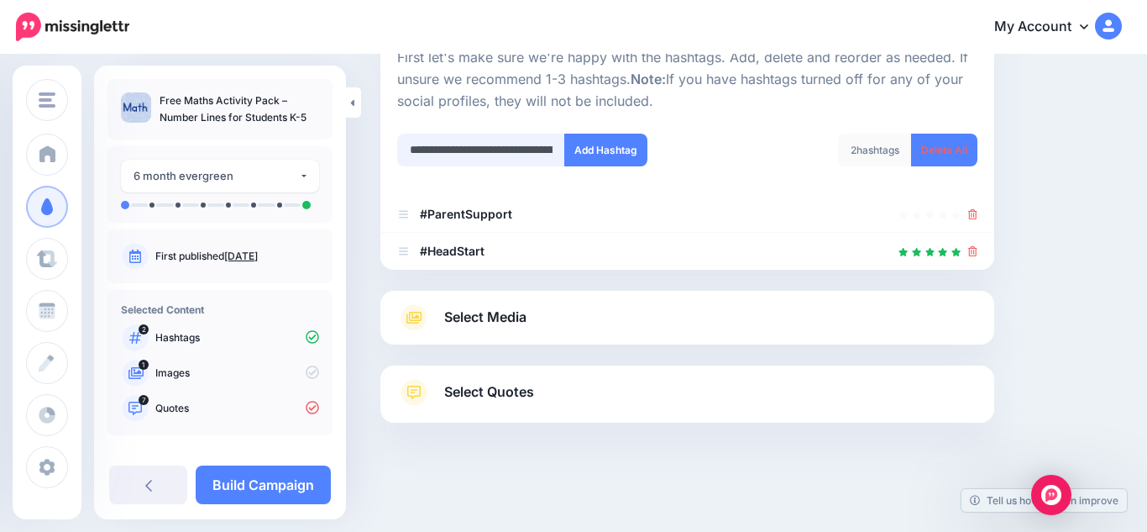
type input "*****"
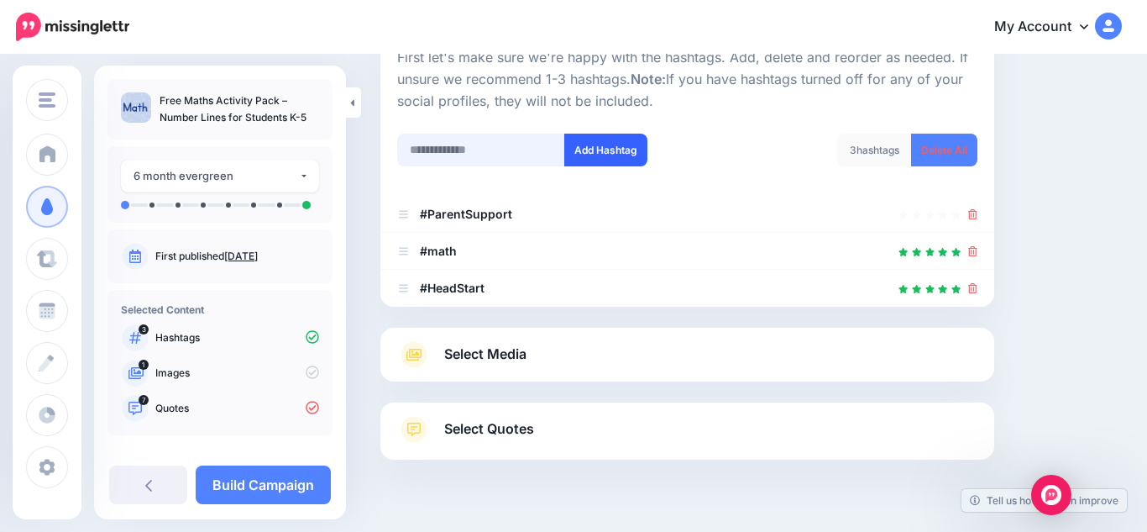
scroll to position [218, 0]
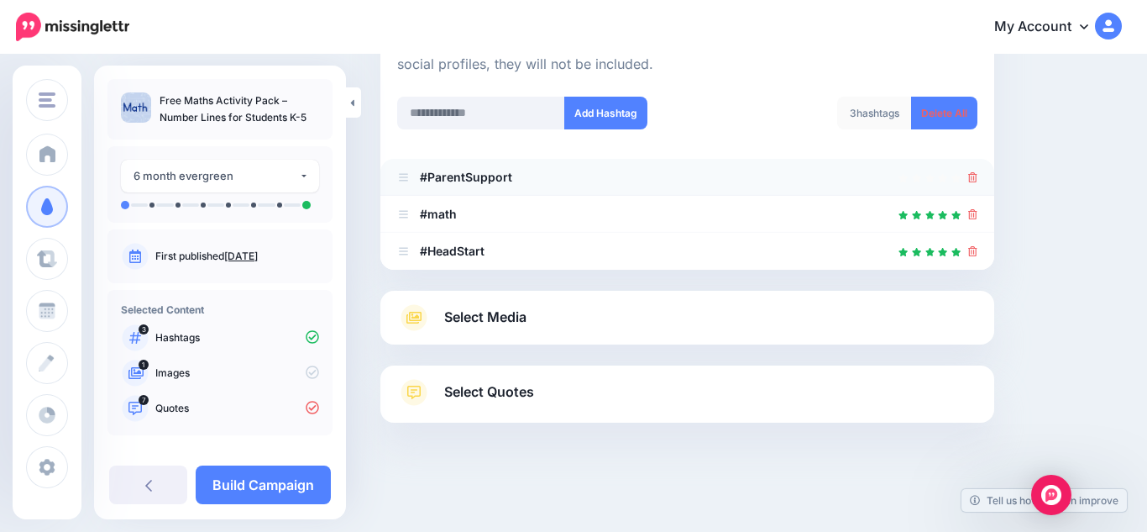
click at [972, 179] on icon at bounding box center [972, 177] width 9 height 10
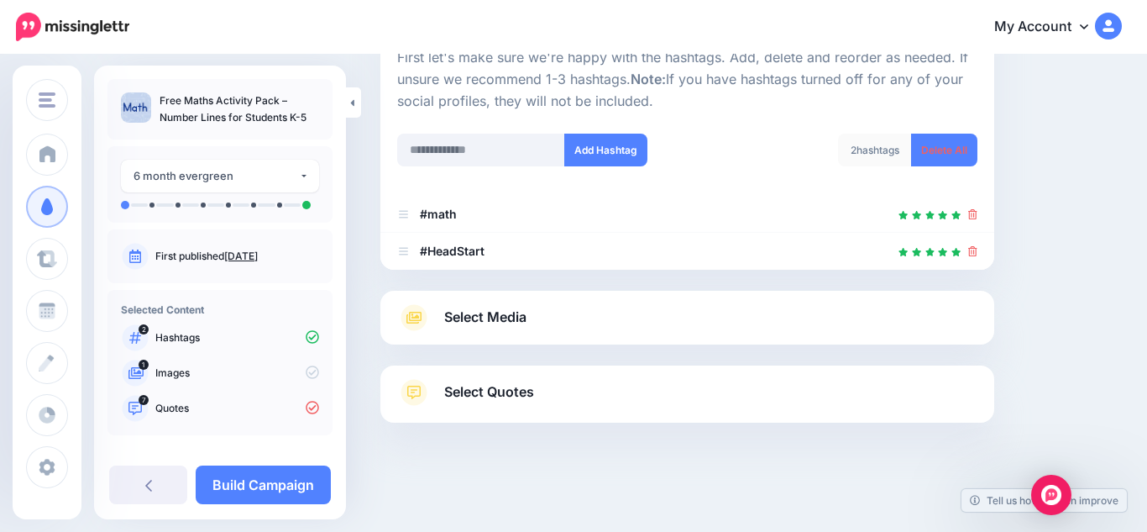
scroll to position [181, 0]
click at [467, 120] on div at bounding box center [687, 123] width 580 height 21
click at [469, 161] on input "text" at bounding box center [481, 150] width 168 height 33
paste input "**********"
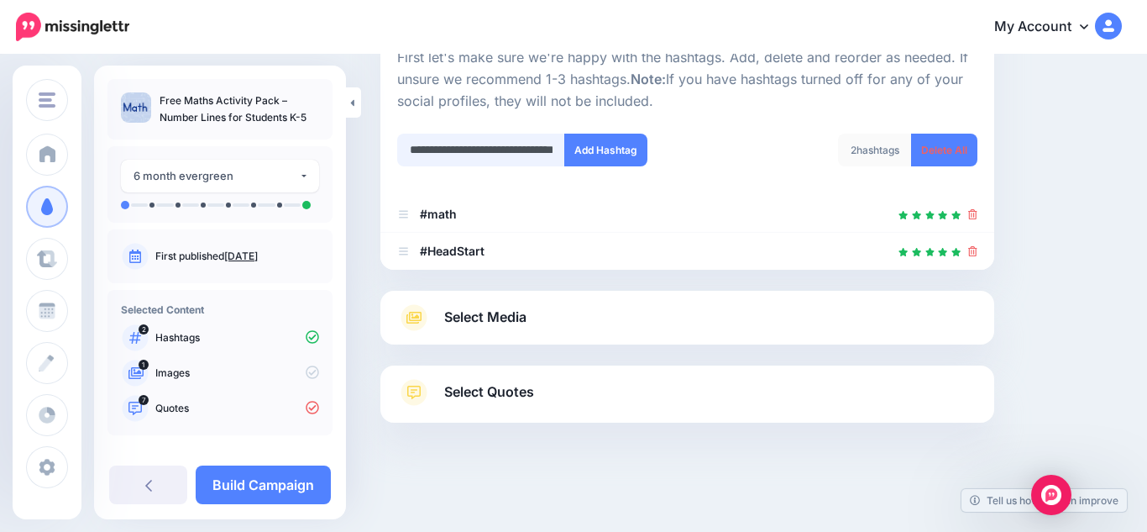
drag, startPoint x: 474, startPoint y: 150, endPoint x: 377, endPoint y: 157, distance: 97.6
click at [377, 157] on div "**********" at bounding box center [687, 203] width 639 height 606
type input "**********"
click at [573, 164] on button "Add Hashtag" at bounding box center [605, 150] width 83 height 33
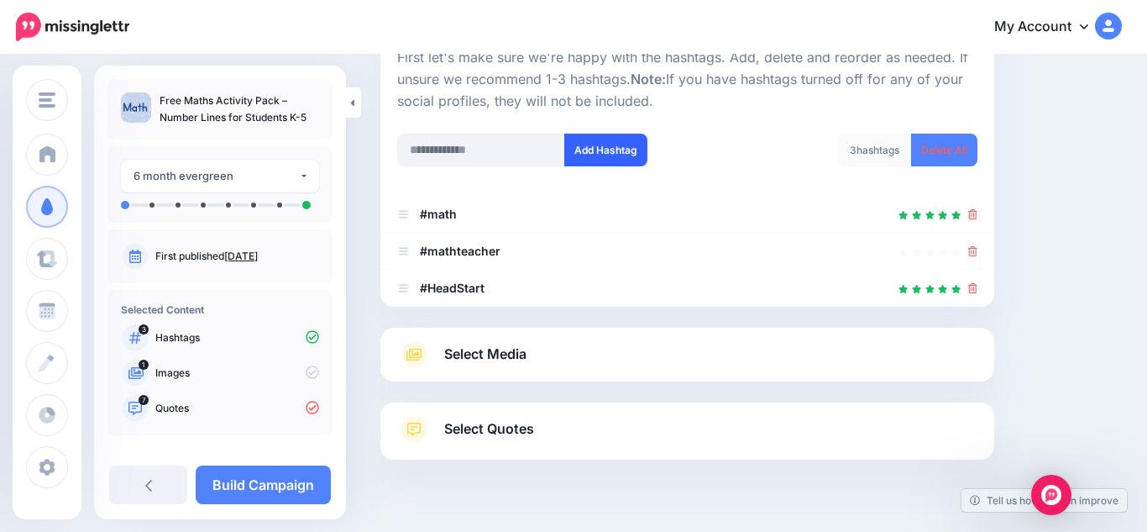
scroll to position [218, 0]
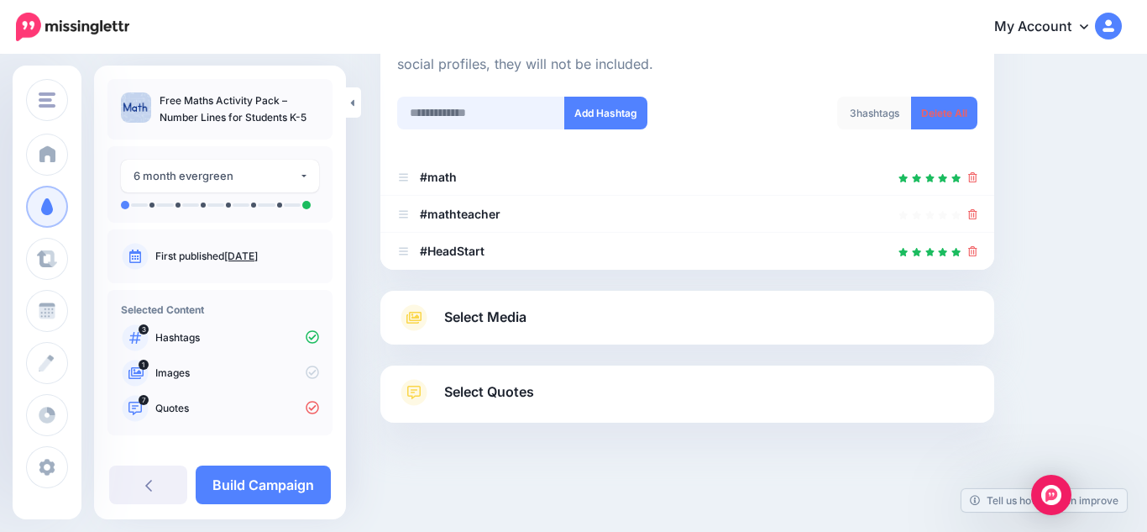
click at [526, 115] on input "text" at bounding box center [481, 113] width 168 height 33
paste input "**********"
drag, startPoint x: 455, startPoint y: 116, endPoint x: 397, endPoint y: 123, distance: 58.3
click at [397, 123] on input "**********" at bounding box center [481, 113] width 168 height 33
type input "**********"
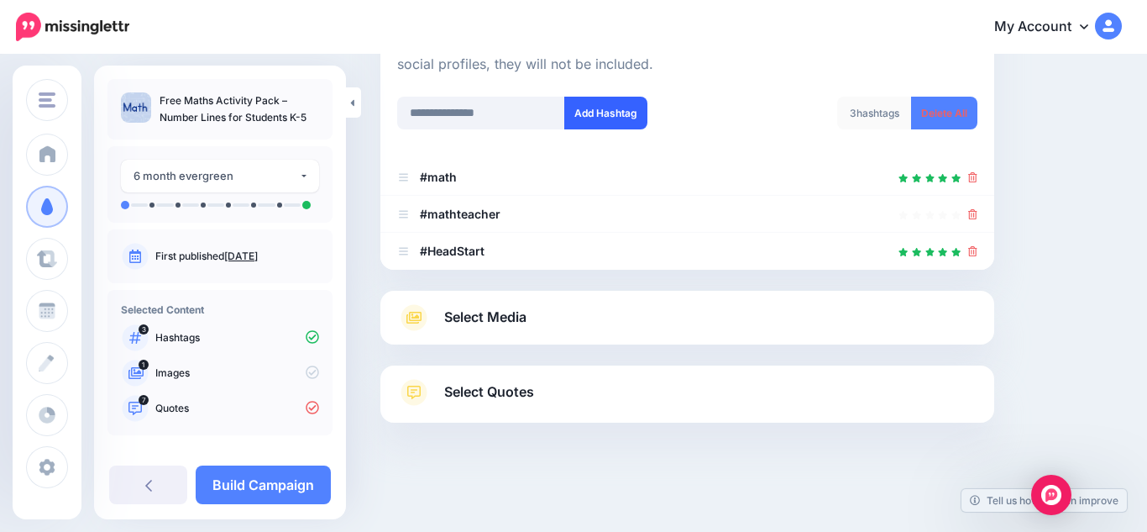
click at [609, 117] on button "Add Hashtag" at bounding box center [605, 113] width 83 height 33
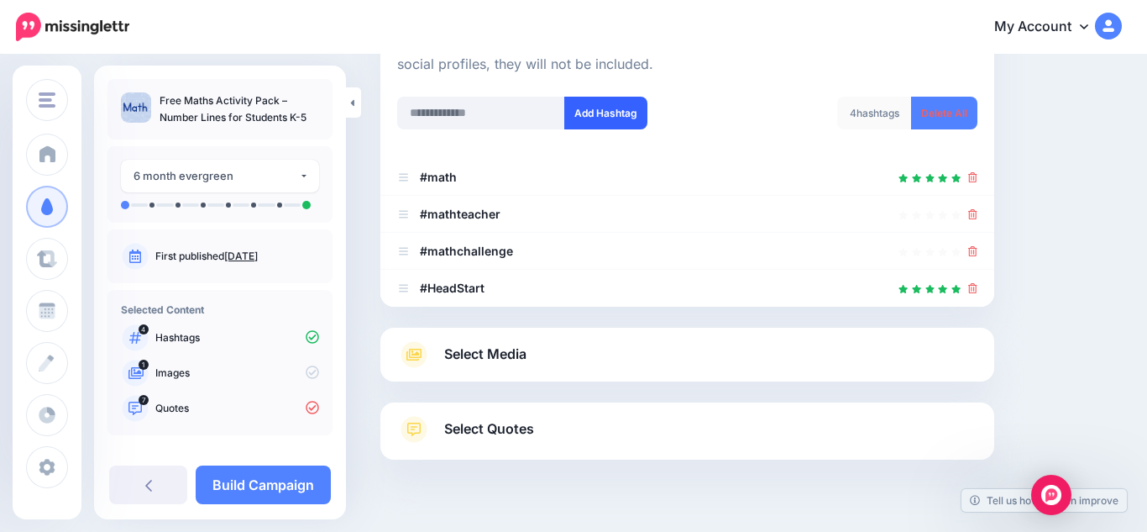
scroll to position [255, 0]
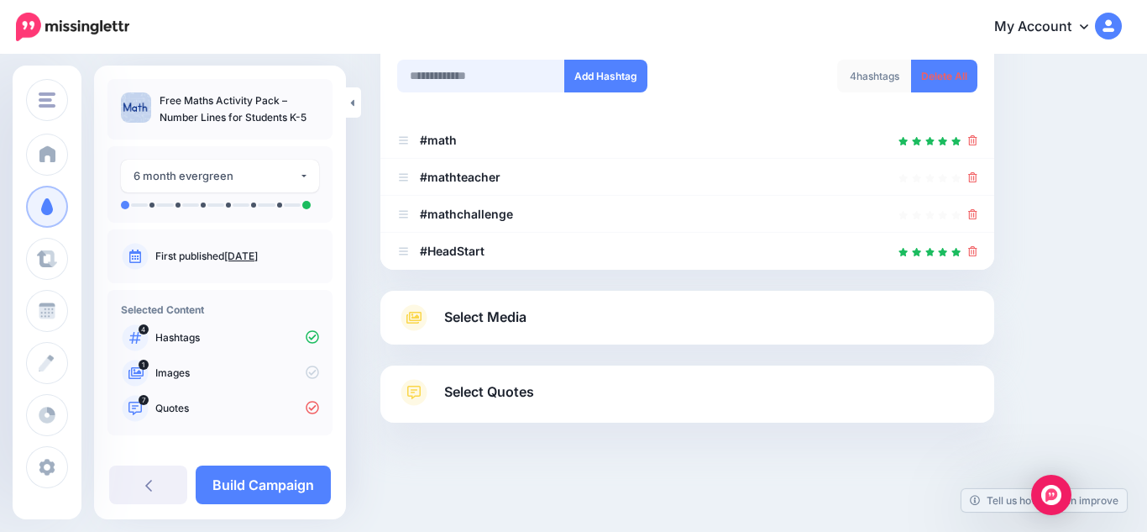
click at [451, 76] on input "text" at bounding box center [481, 76] width 168 height 33
paste input "******"
type input "******"
click at [599, 81] on button "Add Hashtag" at bounding box center [605, 76] width 83 height 33
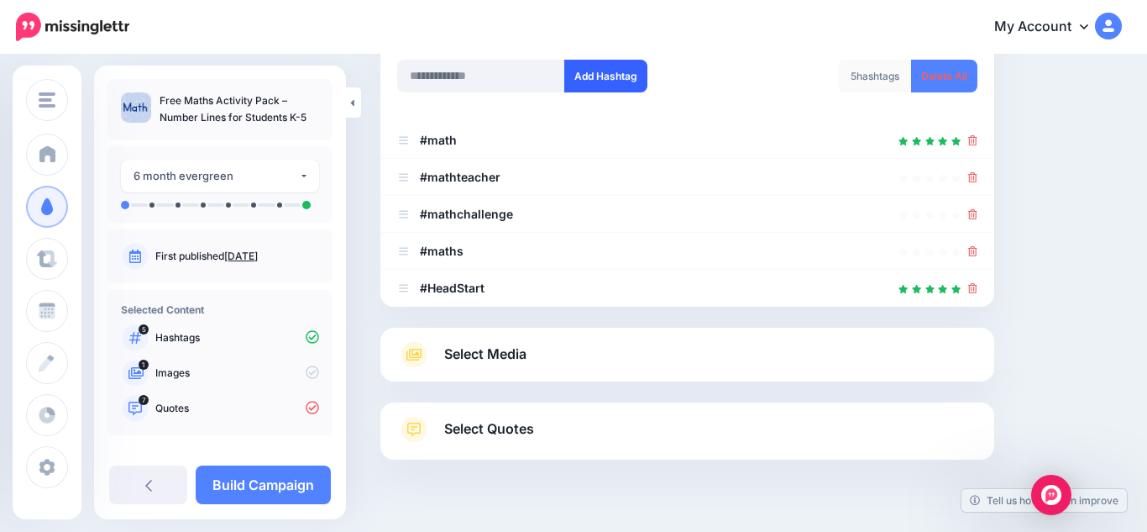
scroll to position [292, 0]
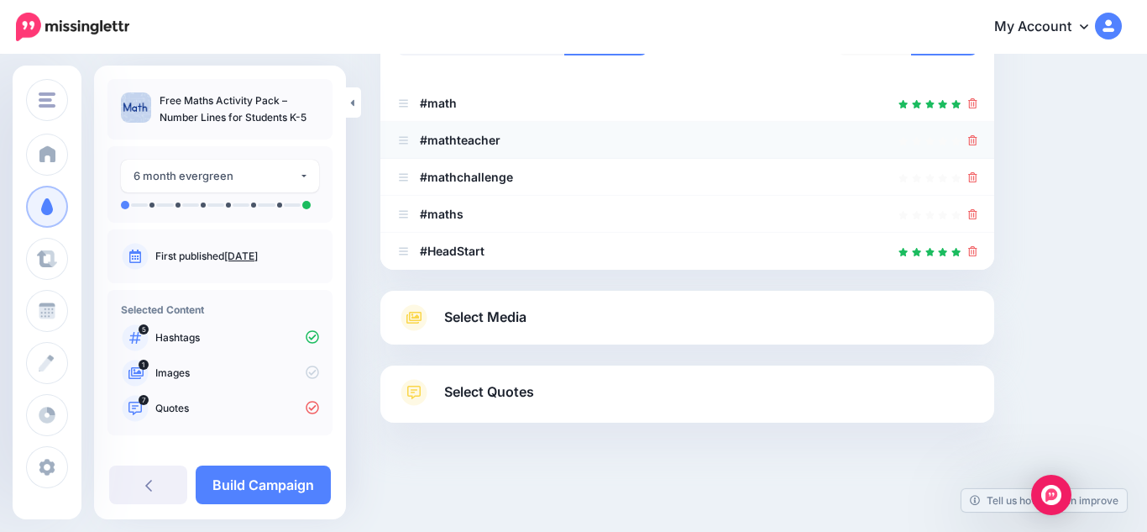
click at [974, 141] on icon at bounding box center [972, 140] width 9 height 10
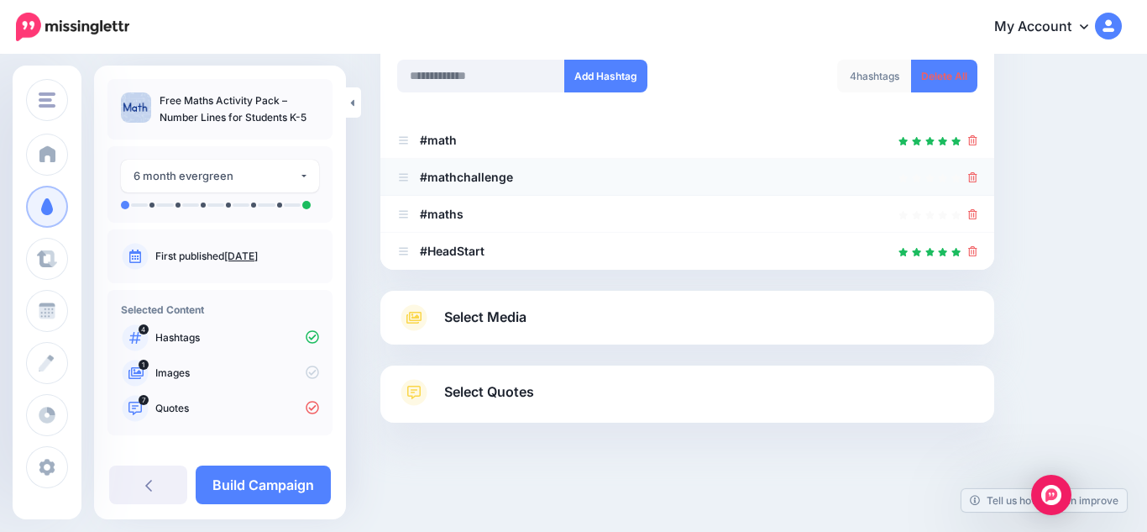
scroll to position [255, 0]
click at [972, 179] on icon at bounding box center [972, 177] width 9 height 10
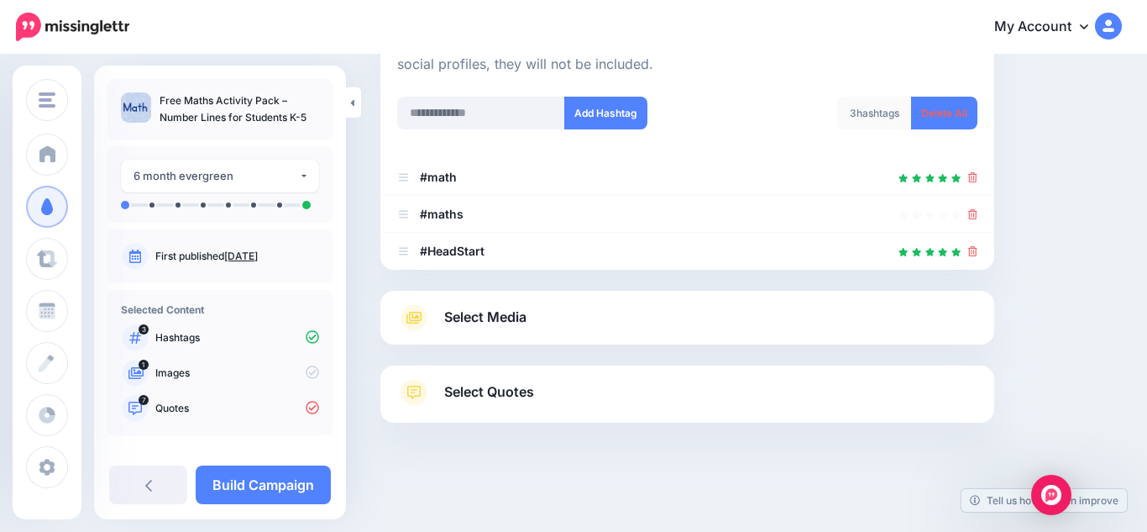
scroll to position [218, 0]
click at [491, 118] on input "text" at bounding box center [481, 113] width 168 height 33
type input "********"
click at [599, 127] on button "Add Hashtag" at bounding box center [605, 113] width 83 height 33
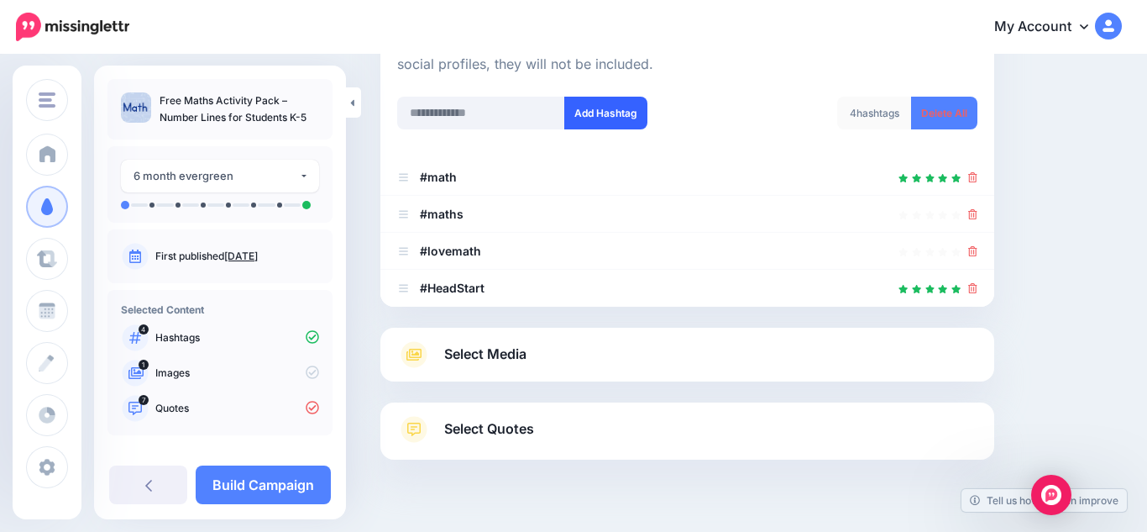
scroll to position [255, 0]
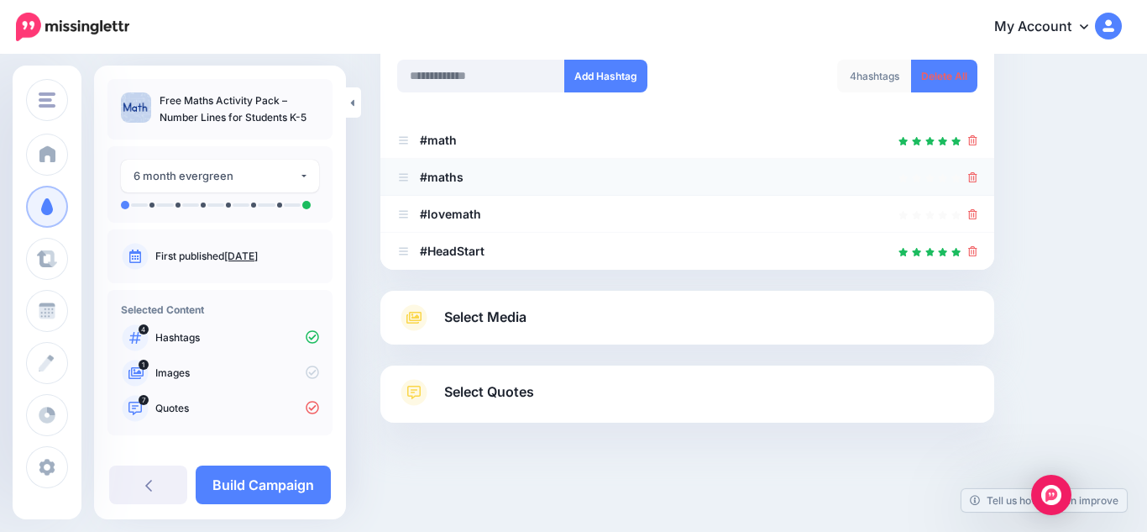
click at [975, 180] on icon at bounding box center [972, 177] width 9 height 10
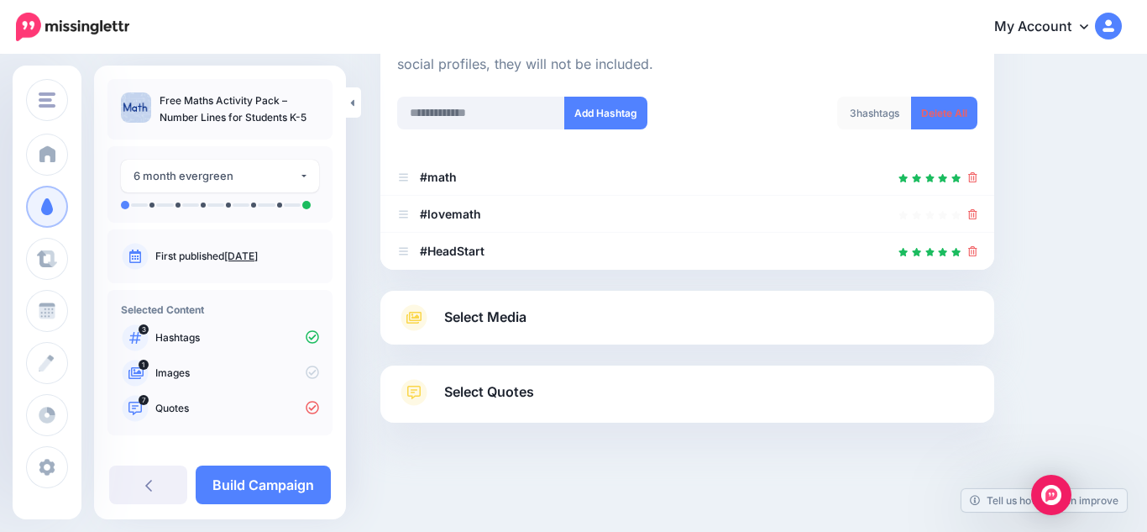
click at [494, 324] on span "Select Media" at bounding box center [485, 317] width 82 height 23
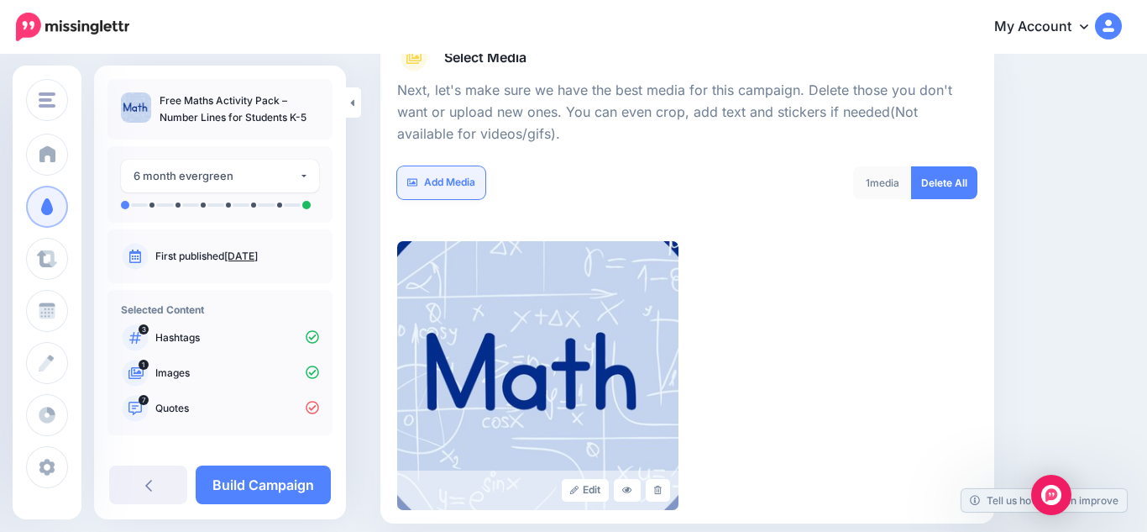
click at [463, 188] on link "Add Media" at bounding box center [441, 182] width 88 height 33
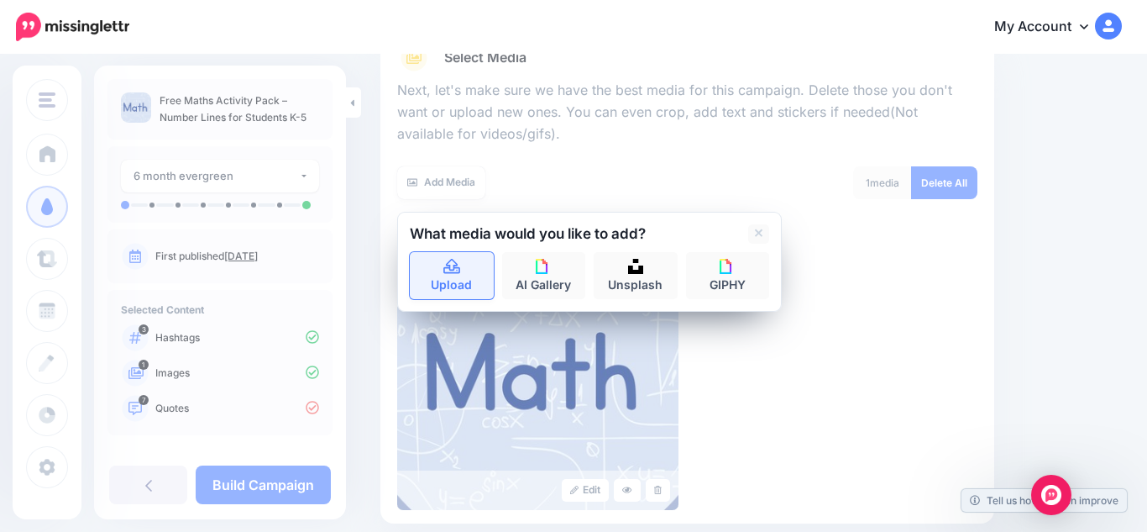
click at [453, 263] on icon at bounding box center [452, 266] width 19 height 15
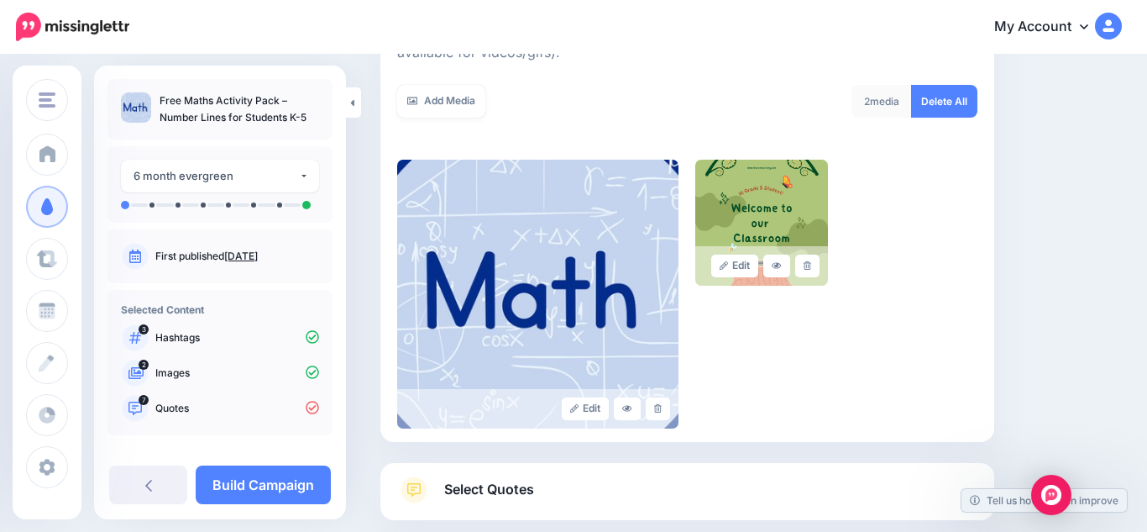
scroll to position [296, 0]
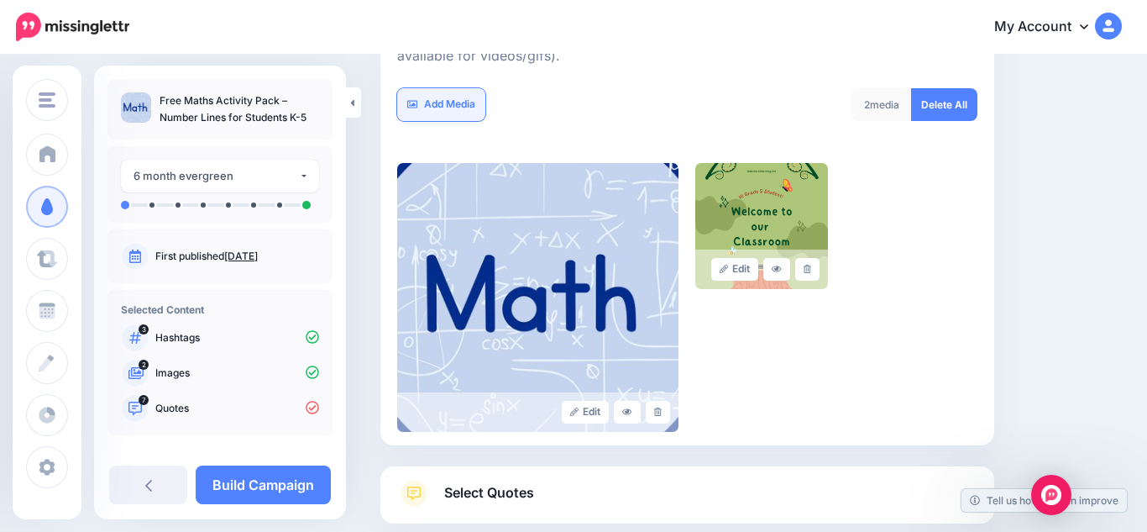
click at [425, 102] on link "Add Media" at bounding box center [441, 104] width 88 height 33
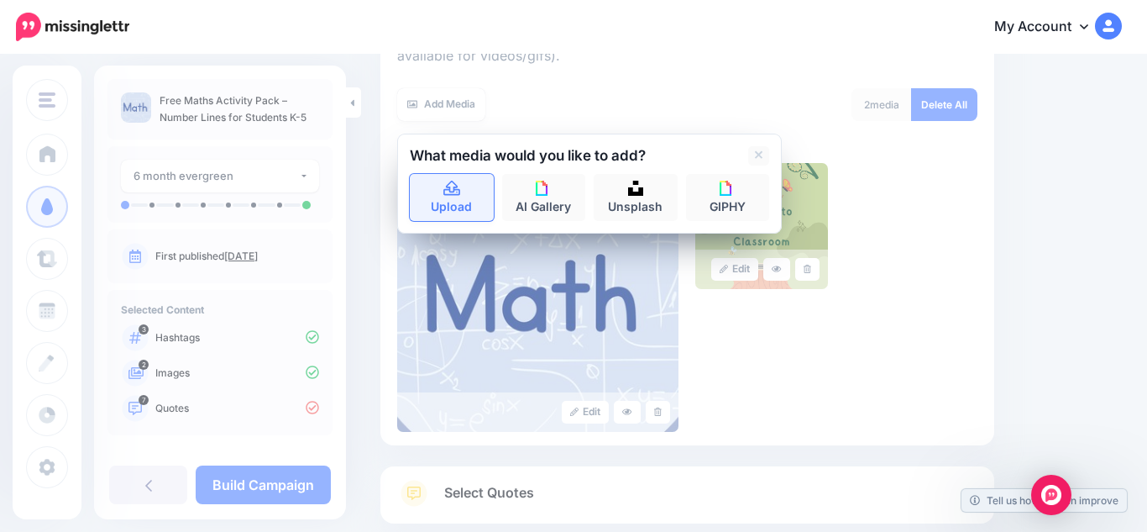
click at [464, 199] on link "Upload" at bounding box center [452, 197] width 84 height 47
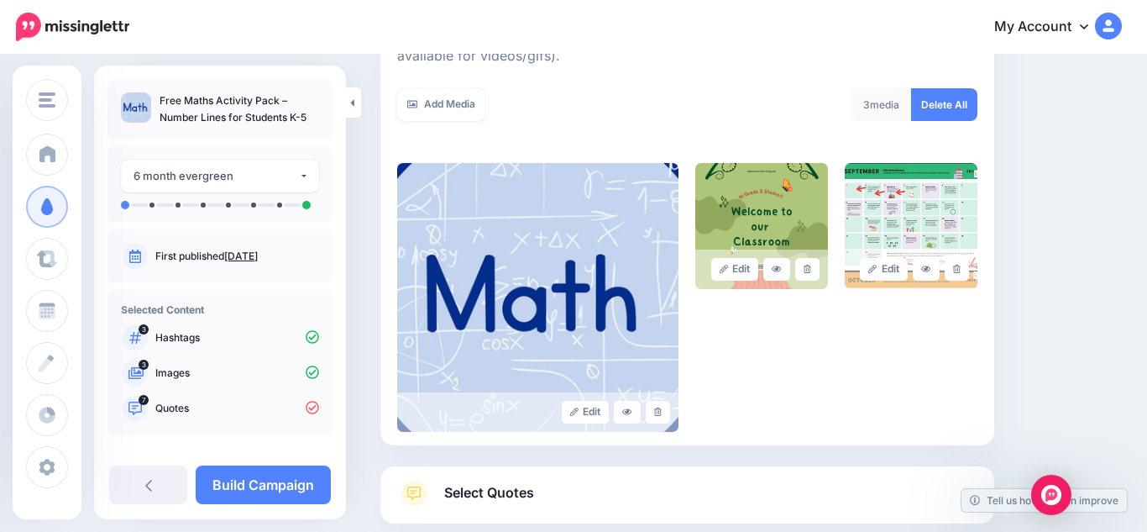
scroll to position [397, 0]
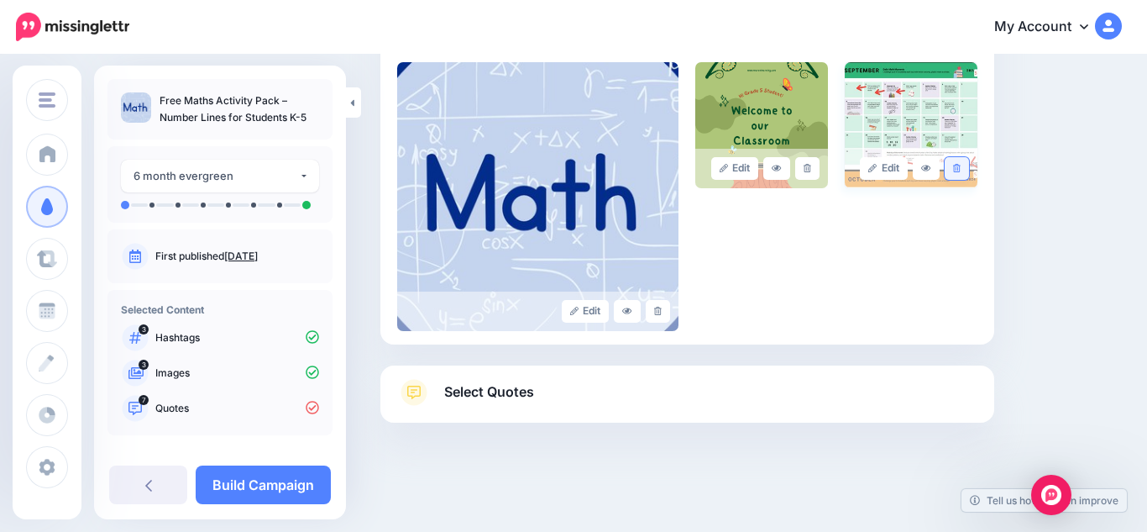
click at [956, 165] on icon at bounding box center [957, 168] width 8 height 9
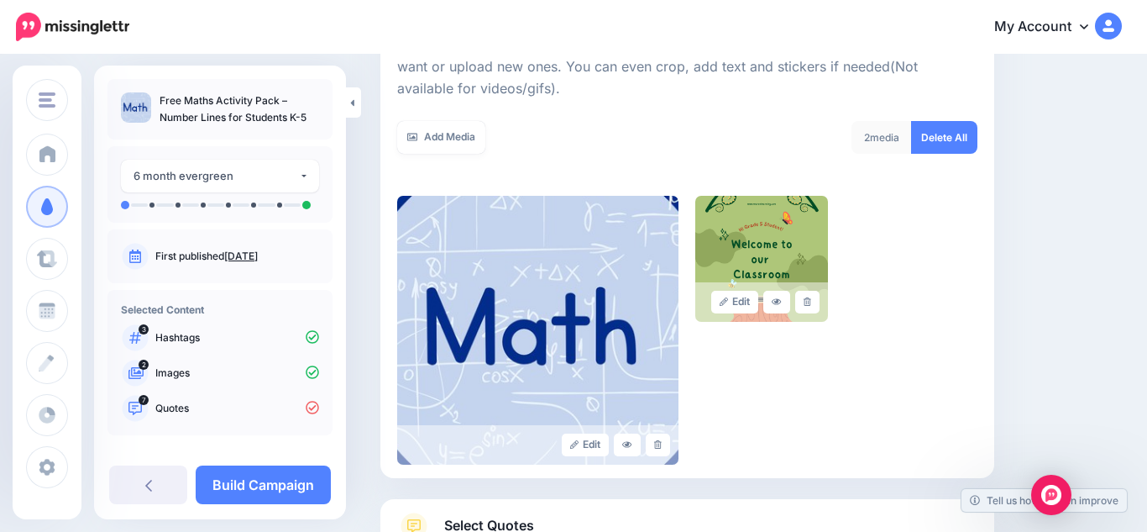
scroll to position [263, 0]
click at [467, 150] on link "Add Media" at bounding box center [441, 138] width 88 height 33
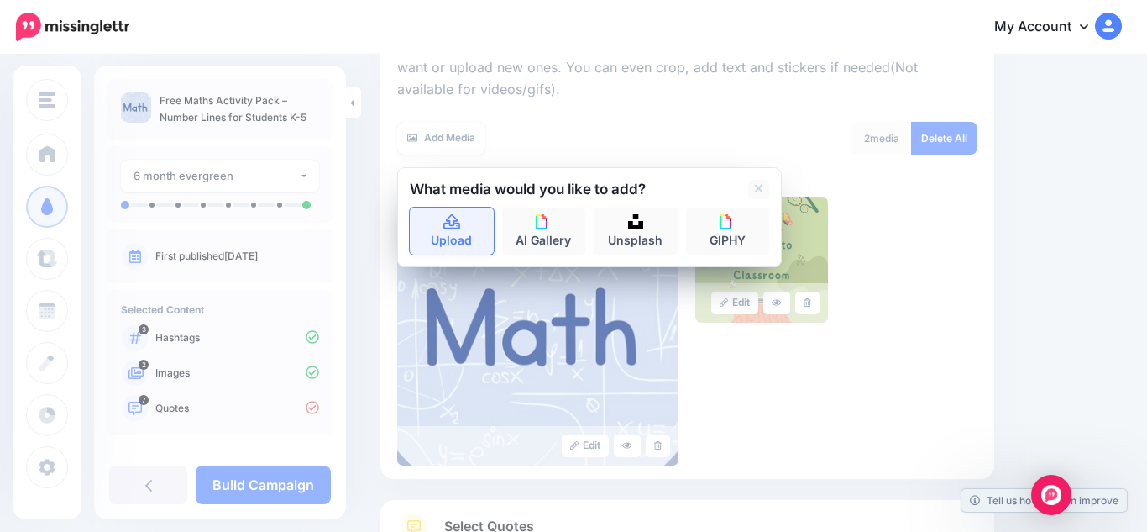
click at [449, 218] on icon at bounding box center [452, 222] width 19 height 15
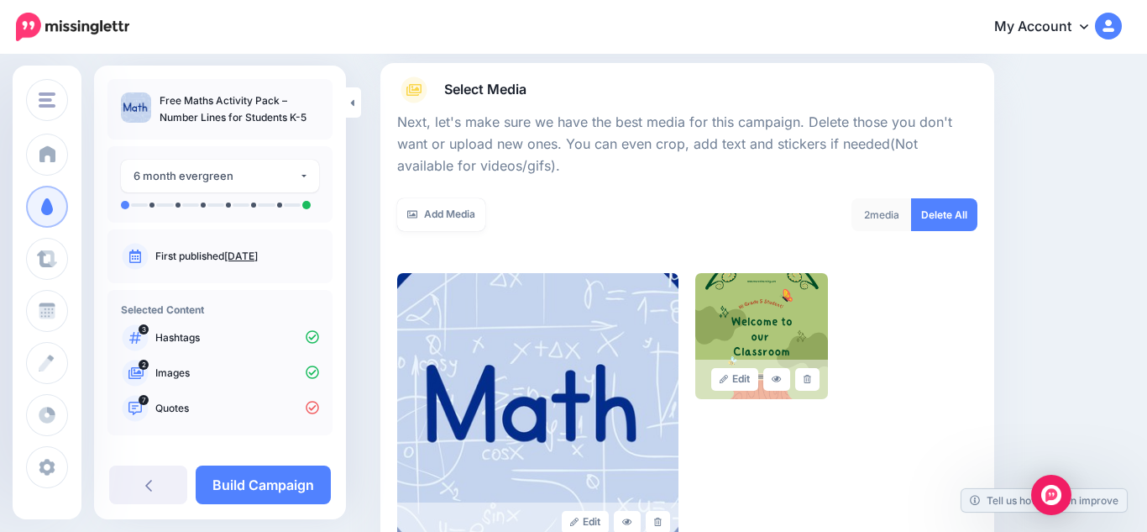
scroll to position [188, 0]
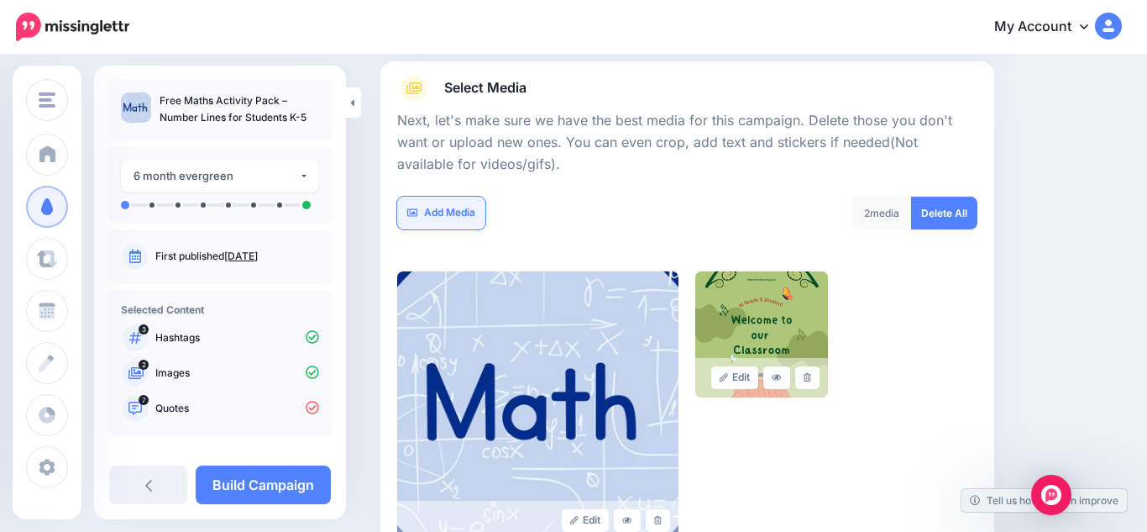
click at [426, 219] on link "Add Media" at bounding box center [441, 212] width 88 height 33
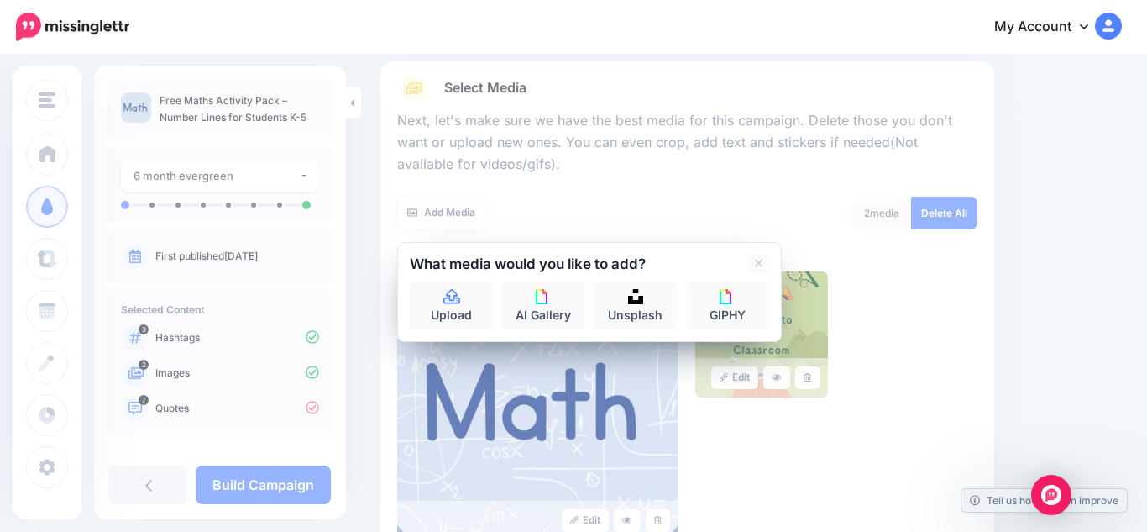
click at [765, 417] on div "Edit Edit" at bounding box center [687, 405] width 580 height 269
click at [438, 301] on link "Upload" at bounding box center [452, 305] width 84 height 47
click at [579, 327] on link "AI Gallery" at bounding box center [544, 305] width 84 height 47
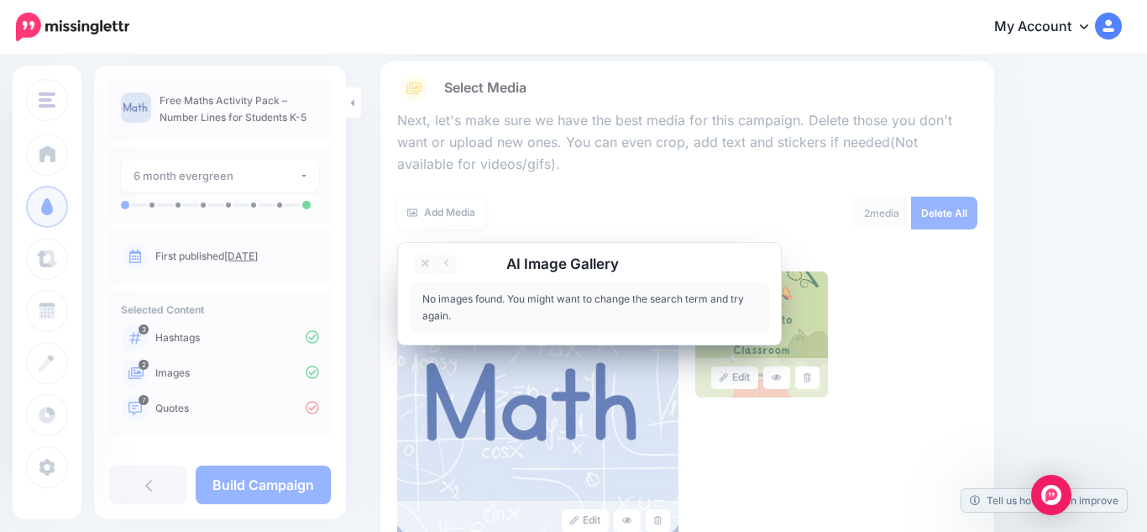
click at [1085, 294] on div "Content and media Choose the content and media that you'd like to use in this c…" at bounding box center [751, 304] width 767 height 822
click at [894, 343] on div "Edit Edit" at bounding box center [687, 405] width 580 height 269
click at [430, 264] on link at bounding box center [425, 263] width 21 height 19
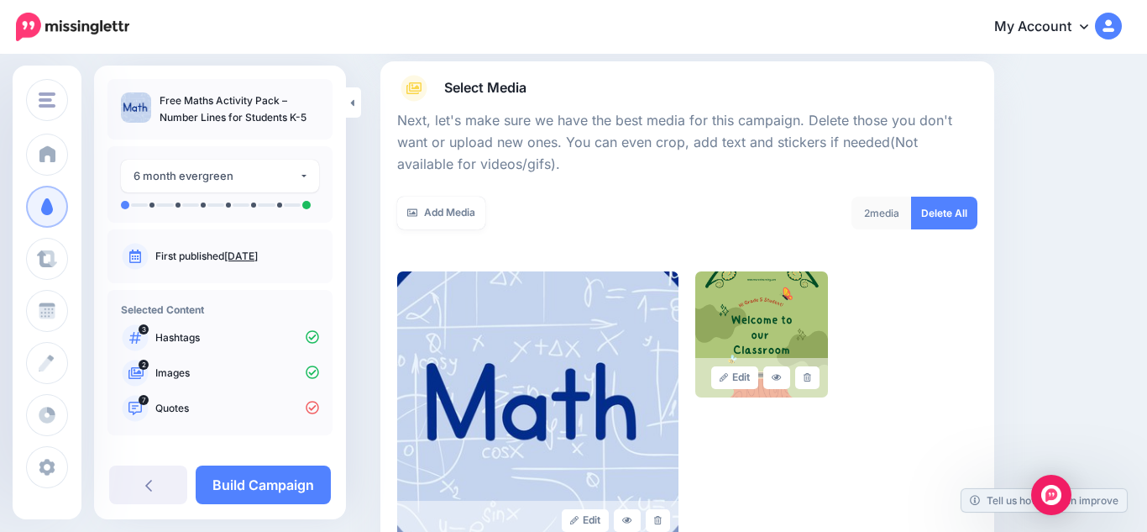
click at [878, 396] on div "Edit Edit" at bounding box center [687, 405] width 580 height 269
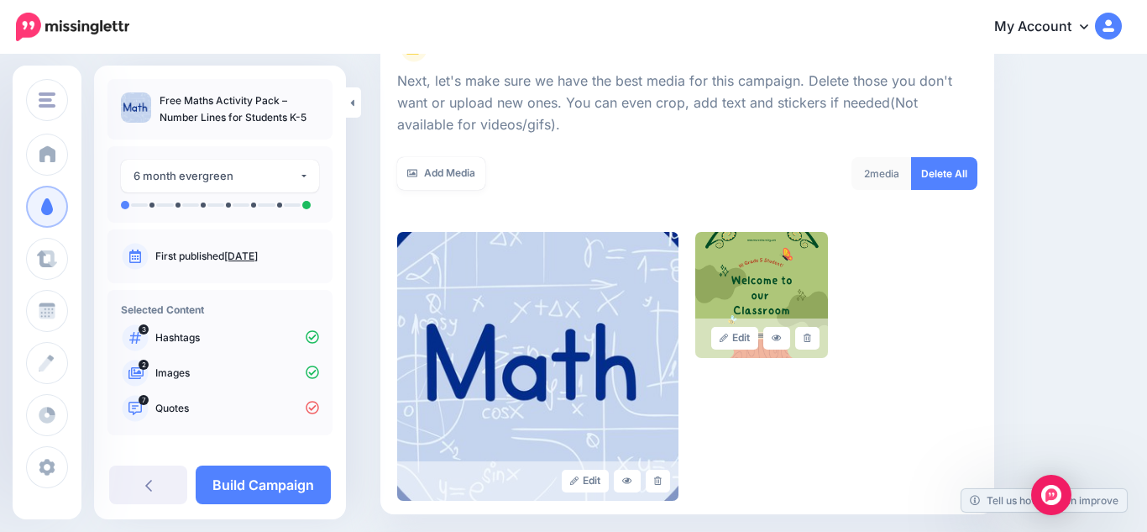
scroll to position [229, 0]
